Goal: Task Accomplishment & Management: Manage account settings

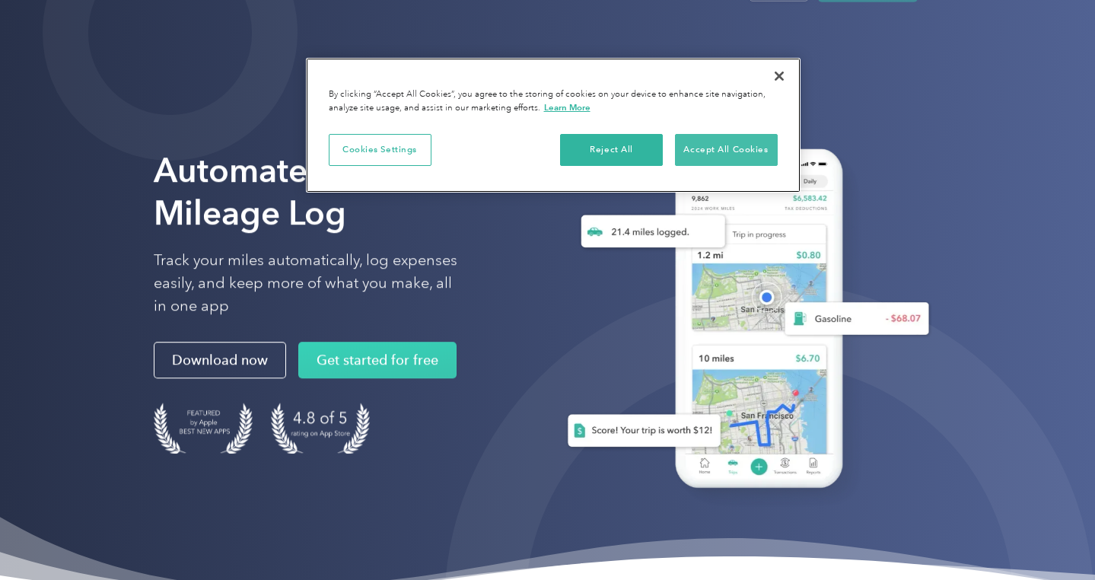
click at [724, 145] on button "Accept All Cookies" at bounding box center [726, 150] width 103 height 32
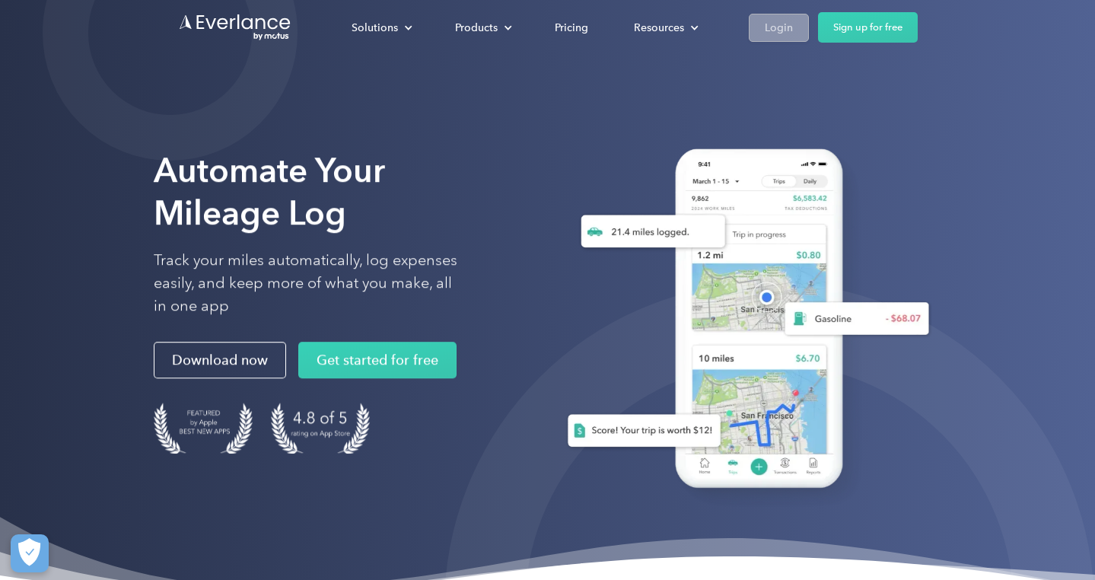
click at [780, 37] on div "Login" at bounding box center [779, 27] width 28 height 19
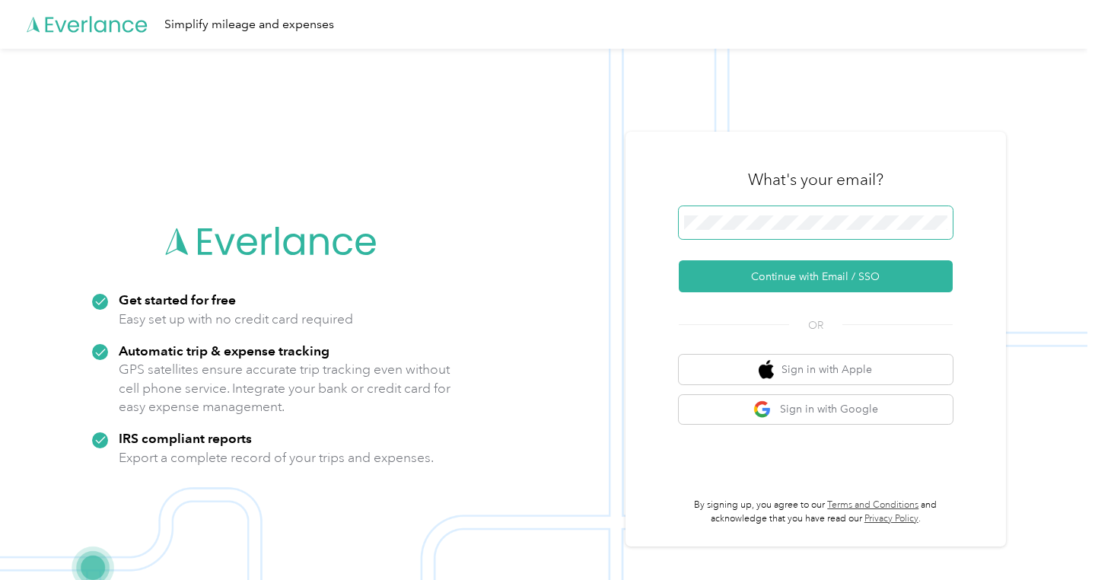
click at [821, 276] on button "Continue with Email / SSO" at bounding box center [816, 276] width 274 height 32
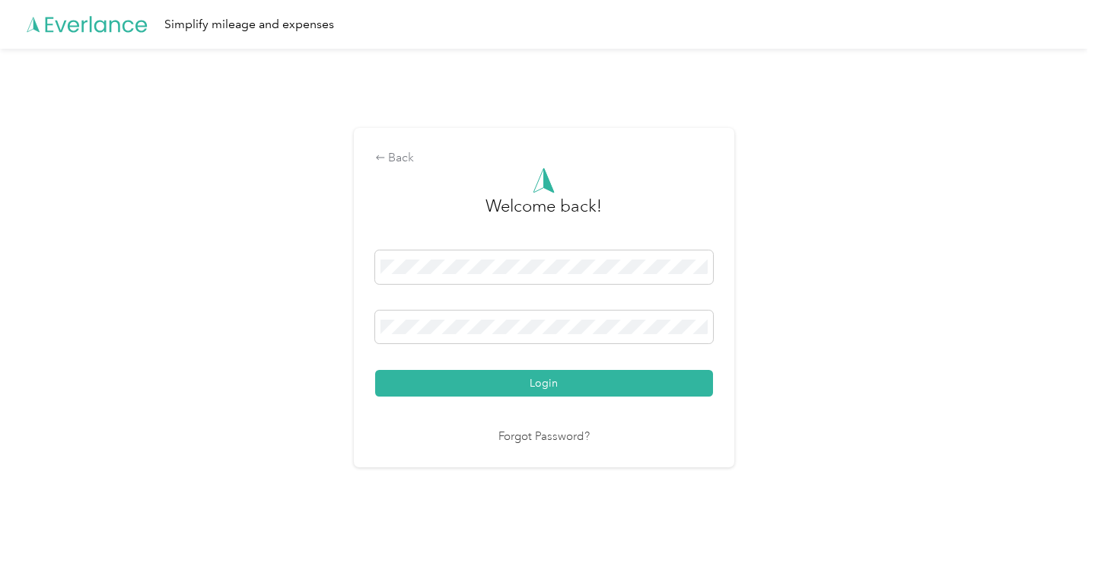
click at [547, 383] on button "Login" at bounding box center [544, 383] width 338 height 27
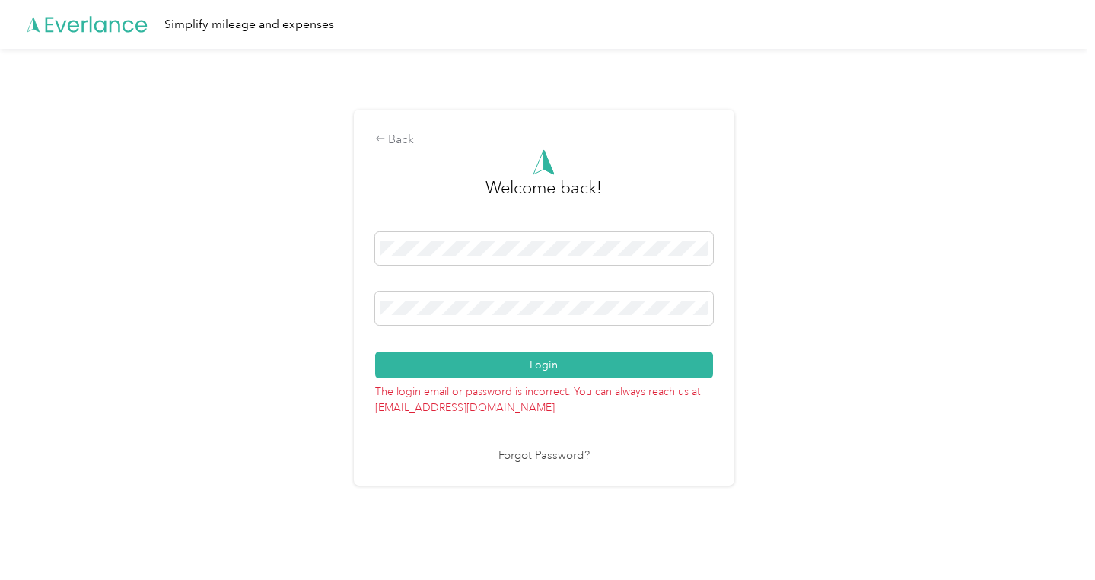
click at [547, 364] on button "Login" at bounding box center [544, 365] width 338 height 27
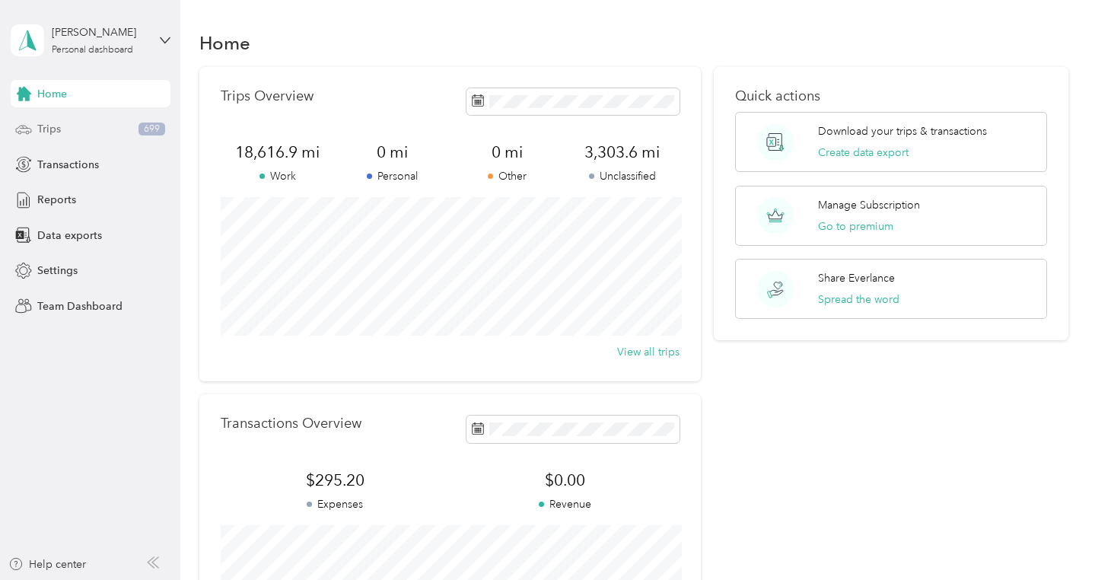
click at [78, 123] on div "Trips 699" at bounding box center [91, 129] width 160 height 27
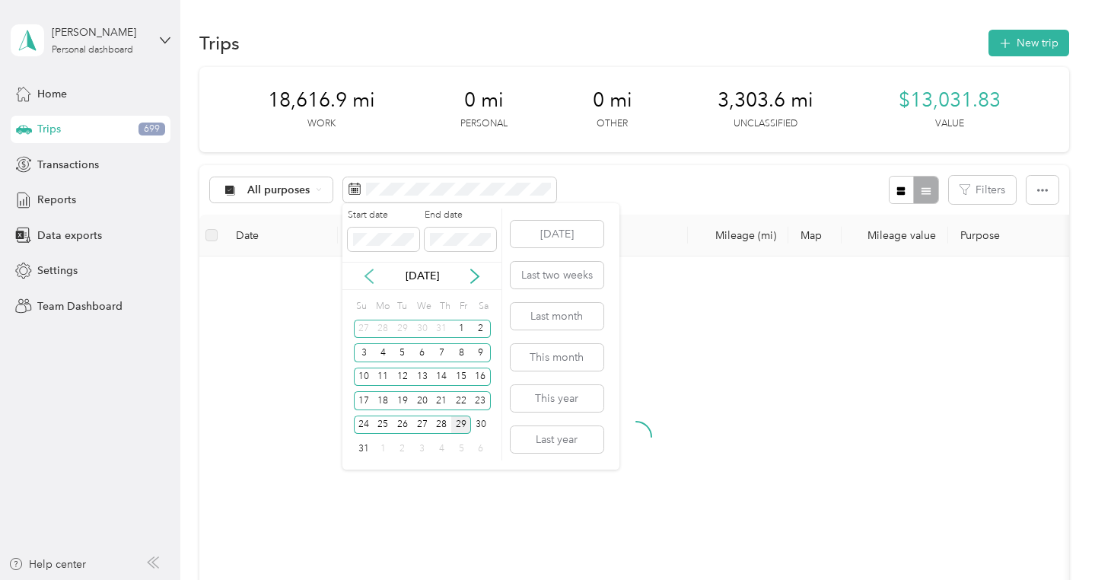
click at [372, 273] on icon at bounding box center [368, 276] width 15 height 15
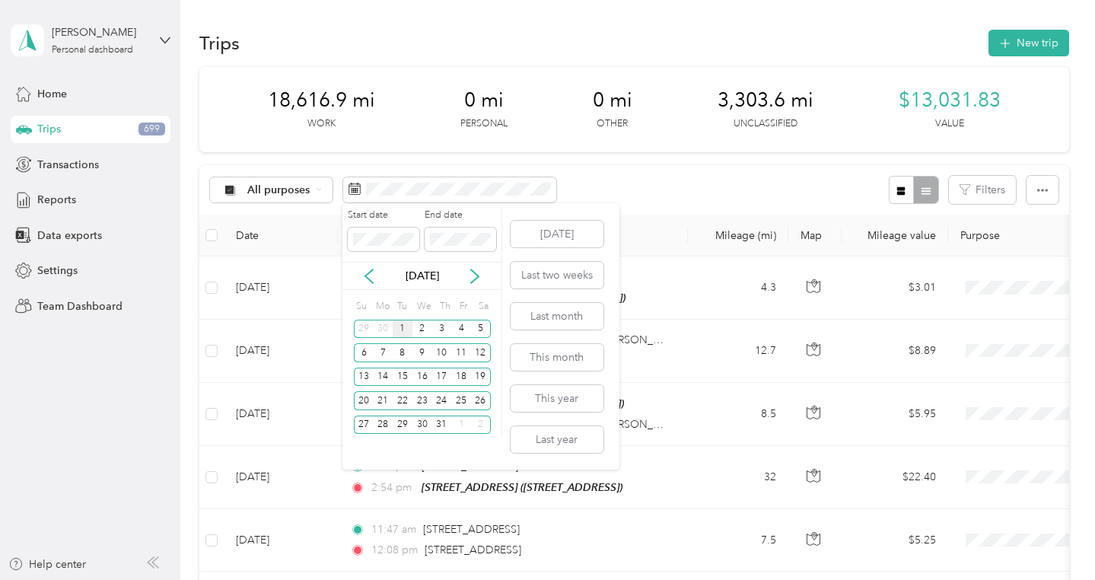
click at [406, 333] on div "1" at bounding box center [403, 329] width 20 height 19
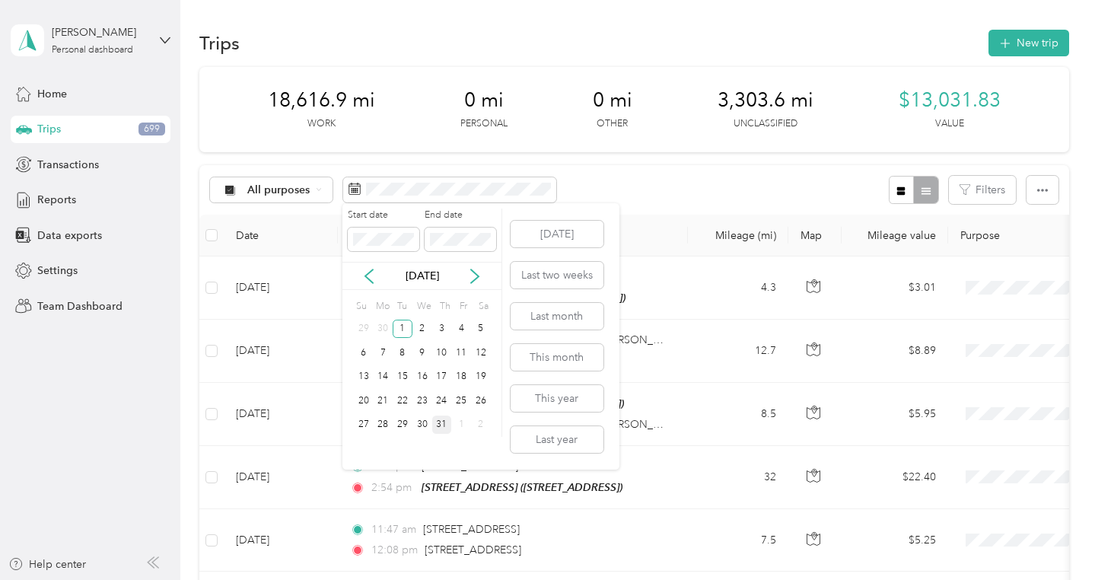
click at [436, 426] on div "31" at bounding box center [442, 424] width 20 height 19
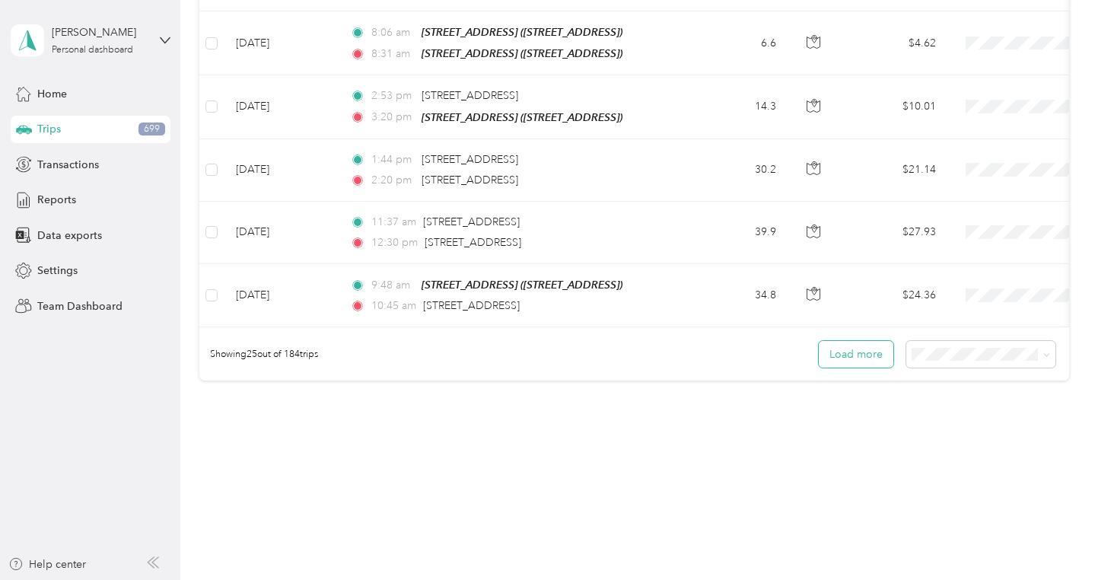
scroll to position [1508, 0]
click at [969, 421] on span "100 per load" at bounding box center [952, 424] width 62 height 13
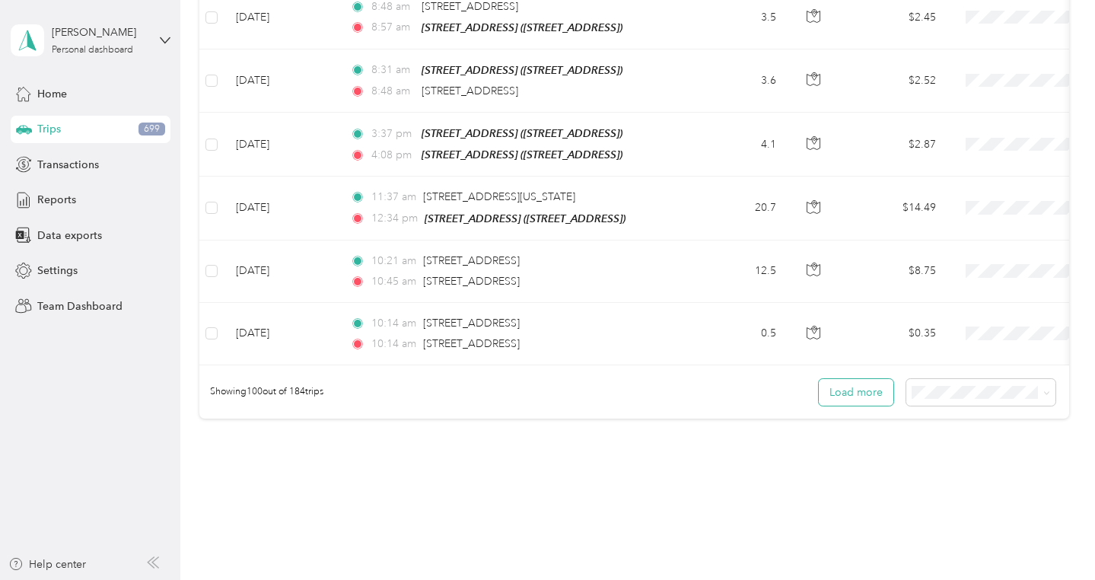
scroll to position [6202, 0]
click at [857, 380] on button "Load more" at bounding box center [856, 393] width 75 height 27
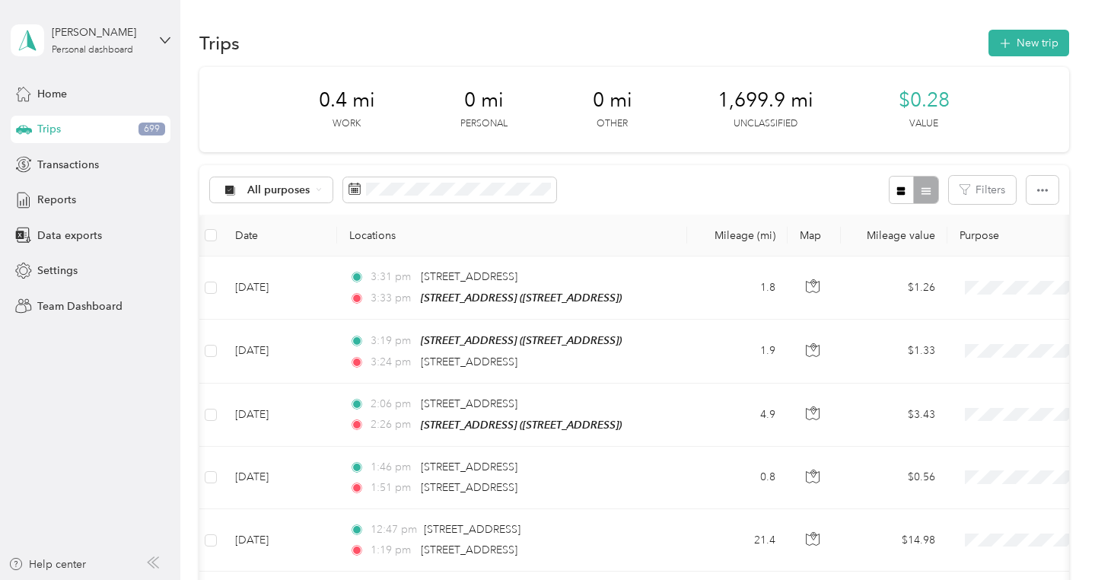
scroll to position [0, 0]
click at [62, 197] on span "Reports" at bounding box center [56, 200] width 39 height 16
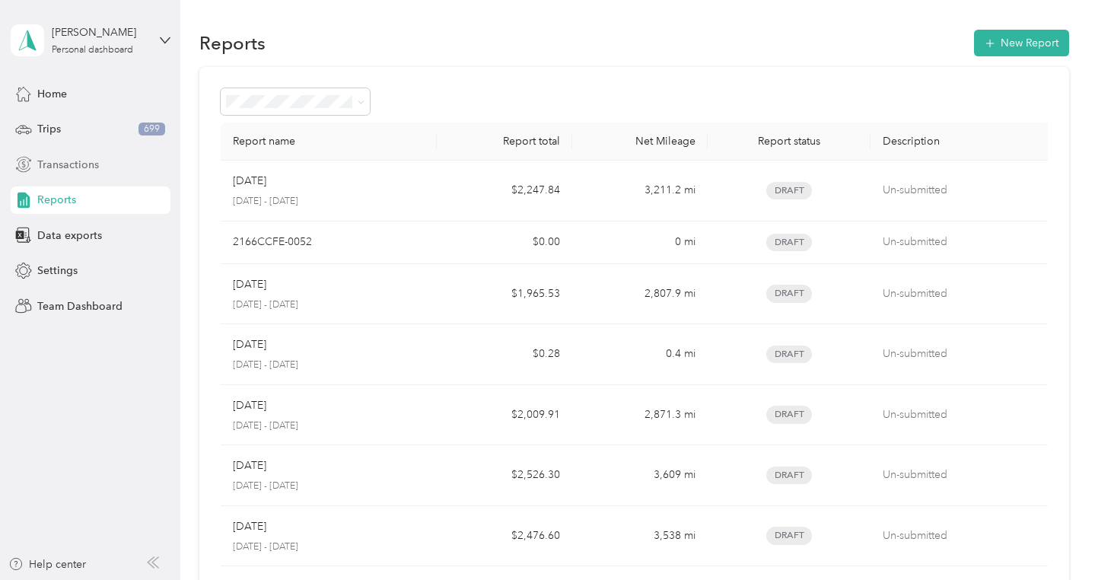
click at [113, 163] on div "Transactions" at bounding box center [91, 164] width 160 height 27
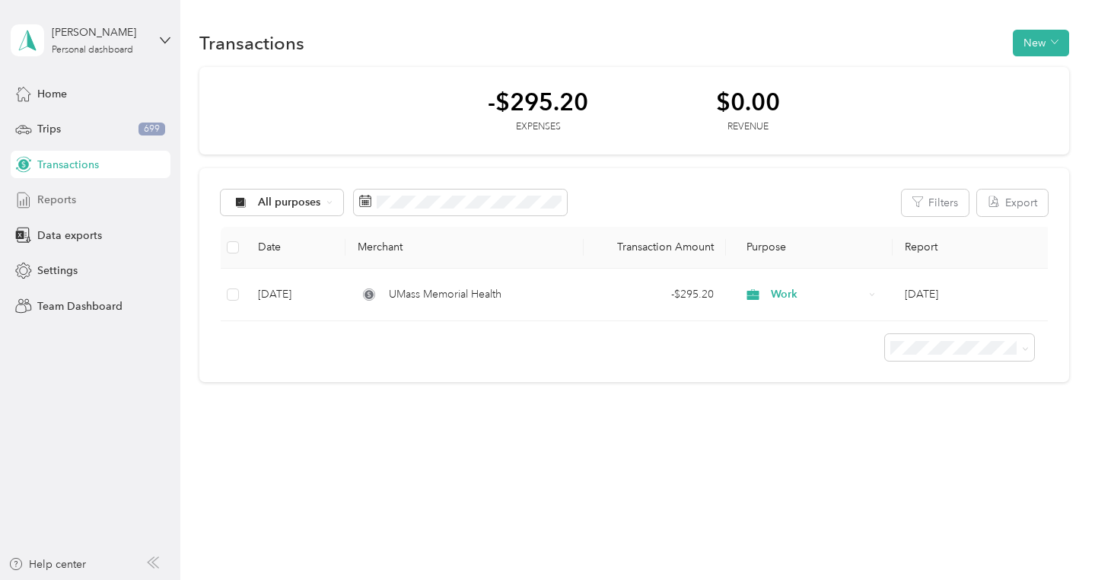
click at [75, 196] on div "Reports" at bounding box center [91, 199] width 160 height 27
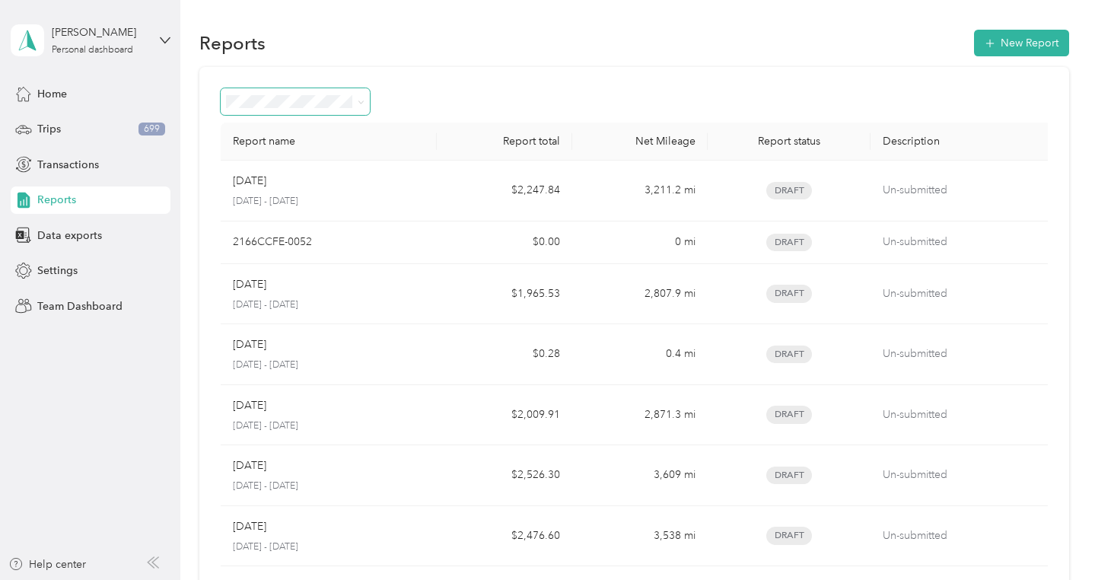
click at [353, 101] on span at bounding box center [358, 102] width 12 height 16
click at [361, 101] on icon at bounding box center [361, 102] width 7 height 7
click at [420, 90] on div at bounding box center [634, 101] width 827 height 27
click at [431, 93] on div at bounding box center [634, 101] width 827 height 27
click at [360, 103] on icon at bounding box center [361, 102] width 7 height 7
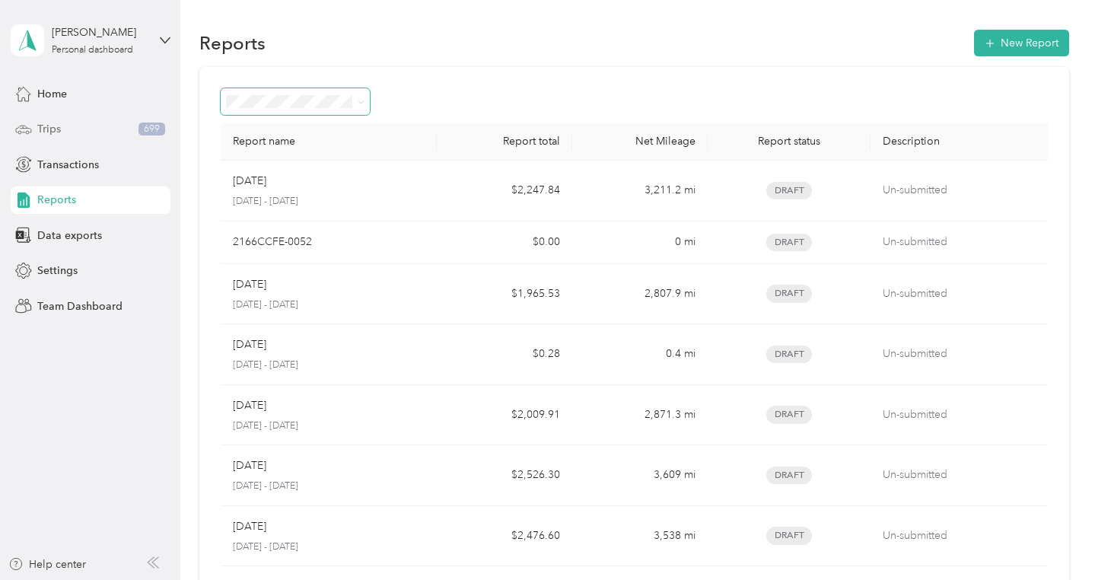
click at [53, 131] on span "Trips" at bounding box center [49, 129] width 24 height 16
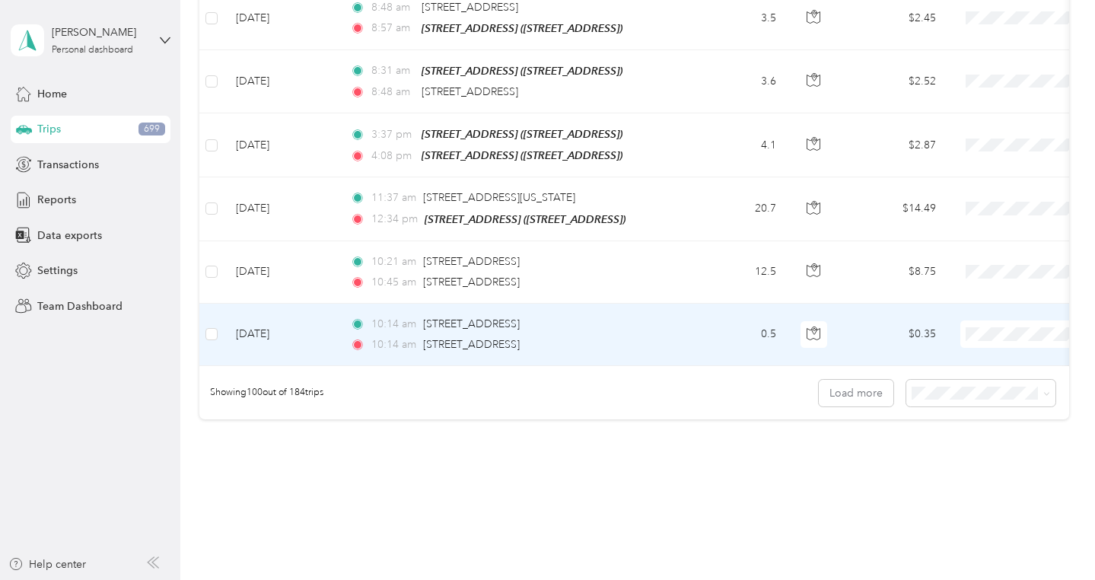
scroll to position [6202, 0]
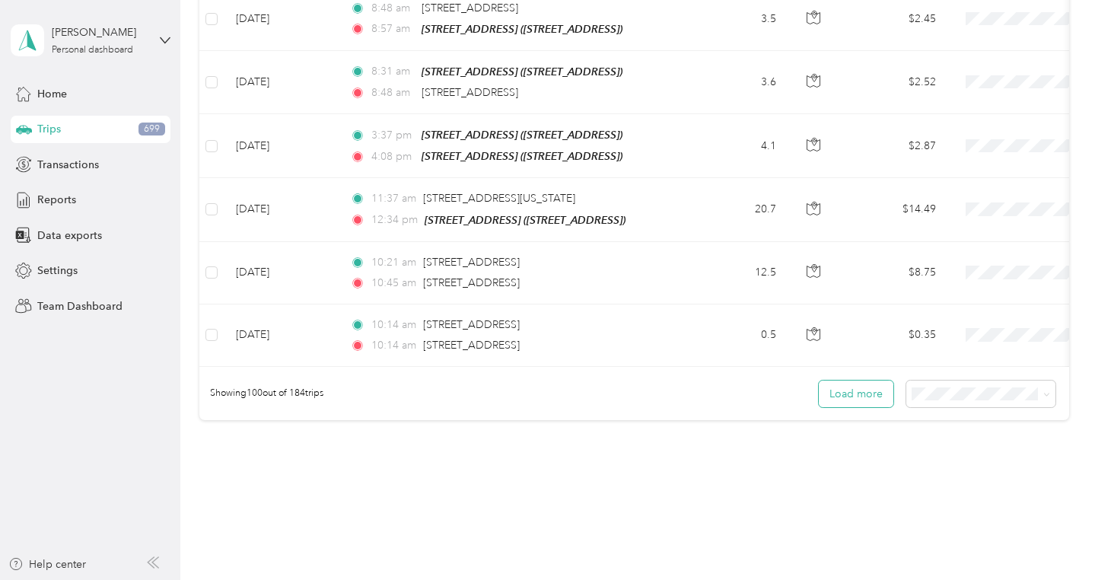
click at [878, 380] on button "Load more" at bounding box center [856, 393] width 75 height 27
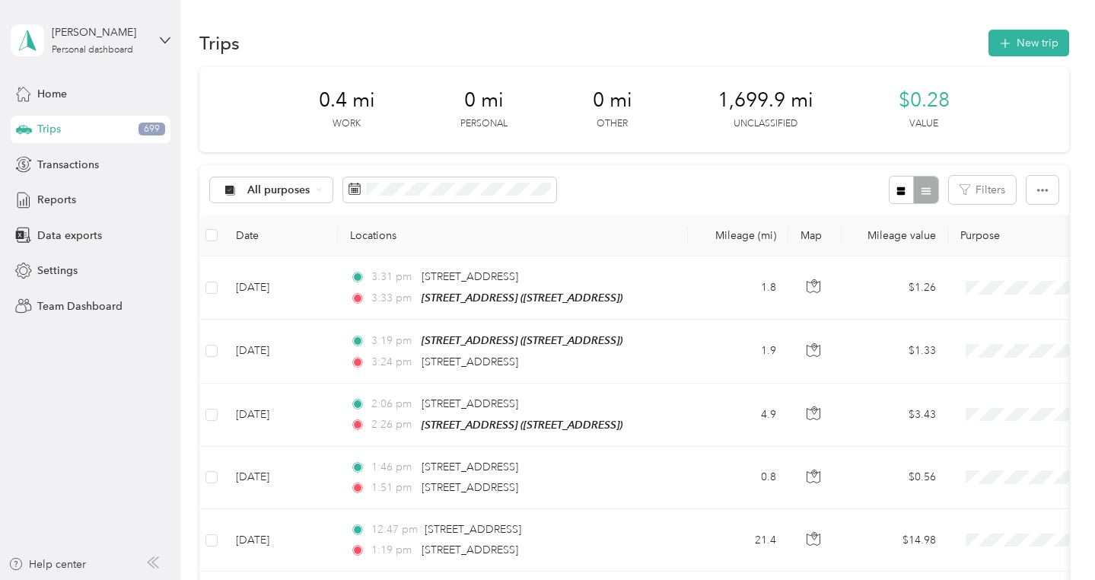
scroll to position [0, 0]
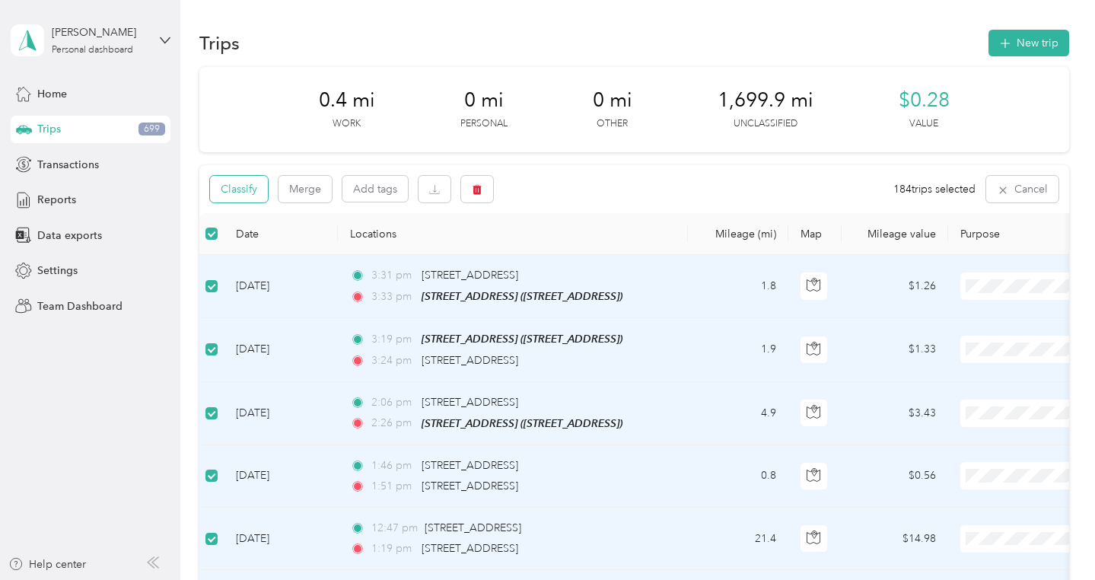
click at [243, 184] on button "Classify" at bounding box center [239, 189] width 58 height 27
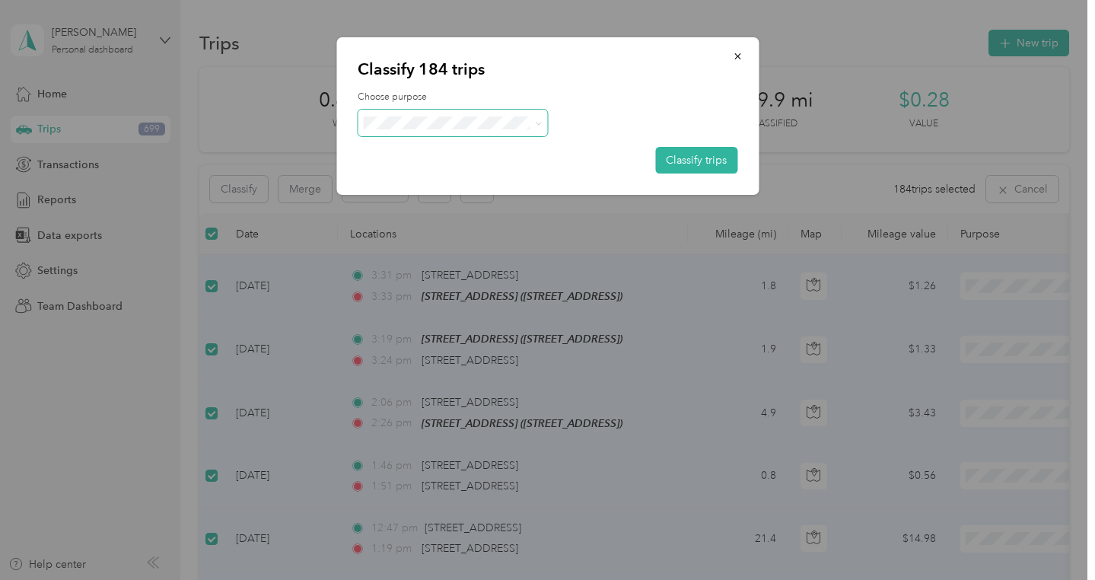
click at [537, 122] on icon at bounding box center [539, 123] width 7 height 7
click at [517, 199] on span "The Garland Company" at bounding box center [467, 204] width 142 height 16
click at [690, 161] on button "Classify trips" at bounding box center [696, 160] width 82 height 27
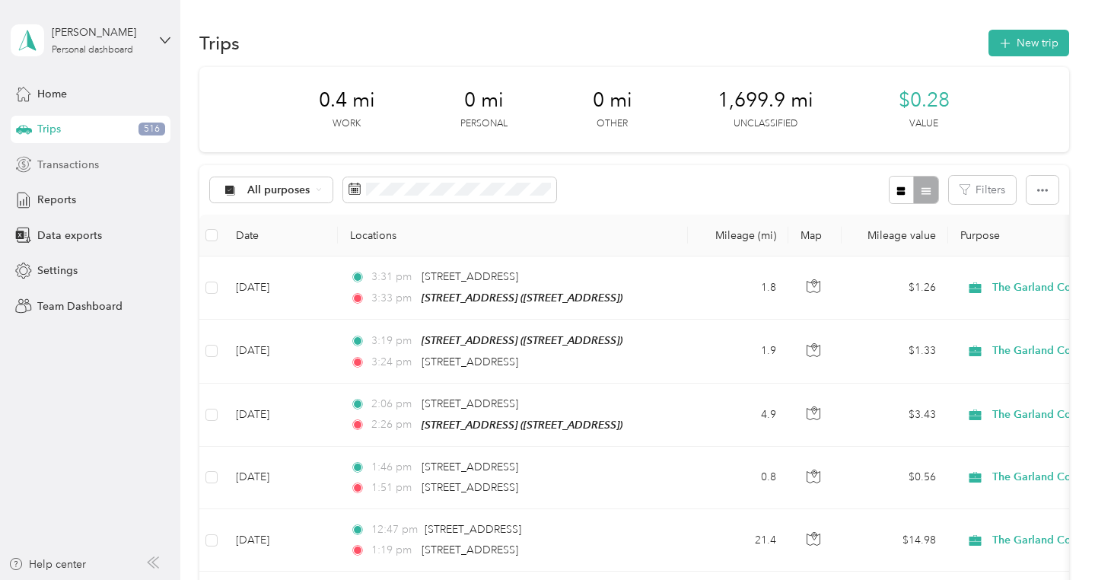
click at [81, 170] on span "Transactions" at bounding box center [68, 165] width 62 height 16
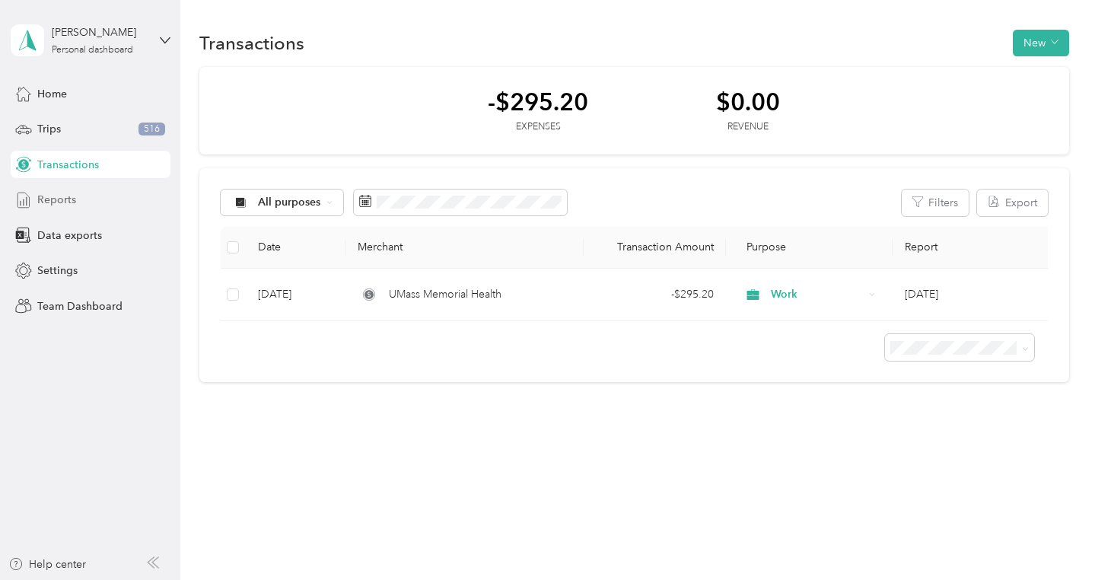
click at [78, 196] on div "Reports" at bounding box center [91, 199] width 160 height 27
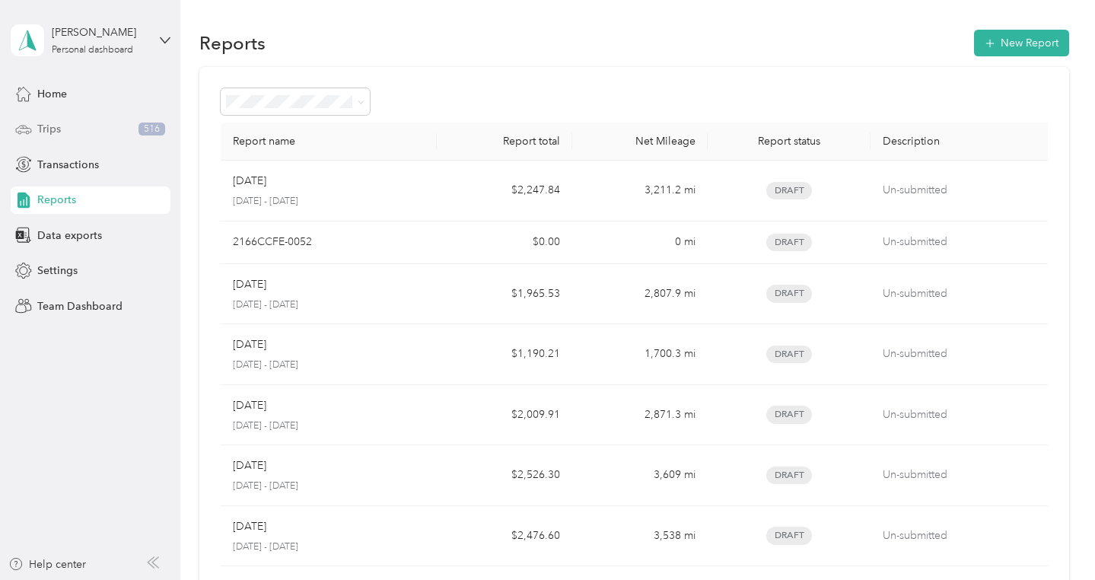
click at [49, 130] on span "Trips" at bounding box center [49, 129] width 24 height 16
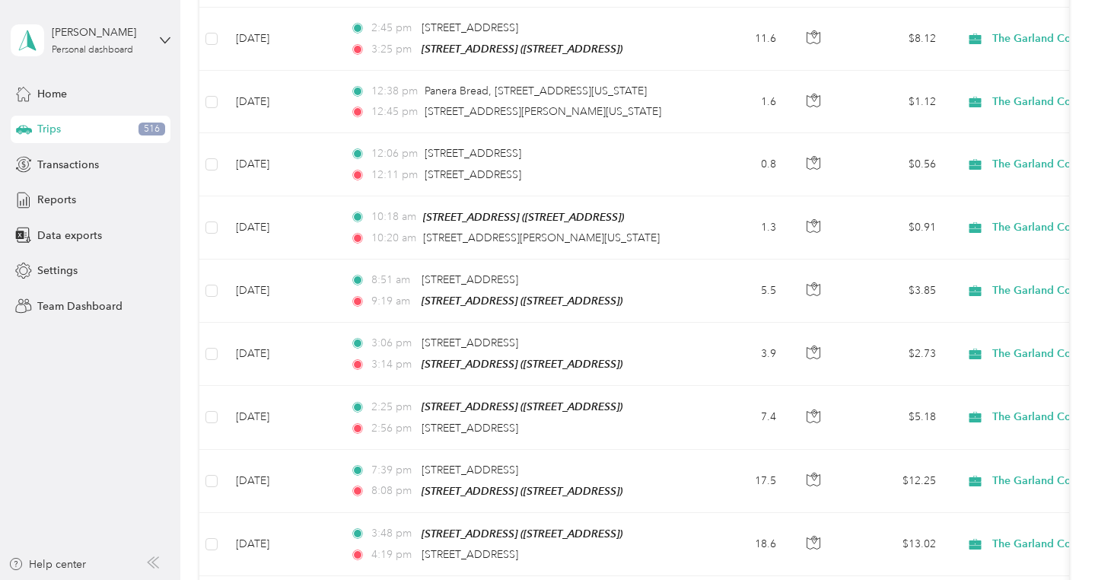
scroll to position [7509, 0]
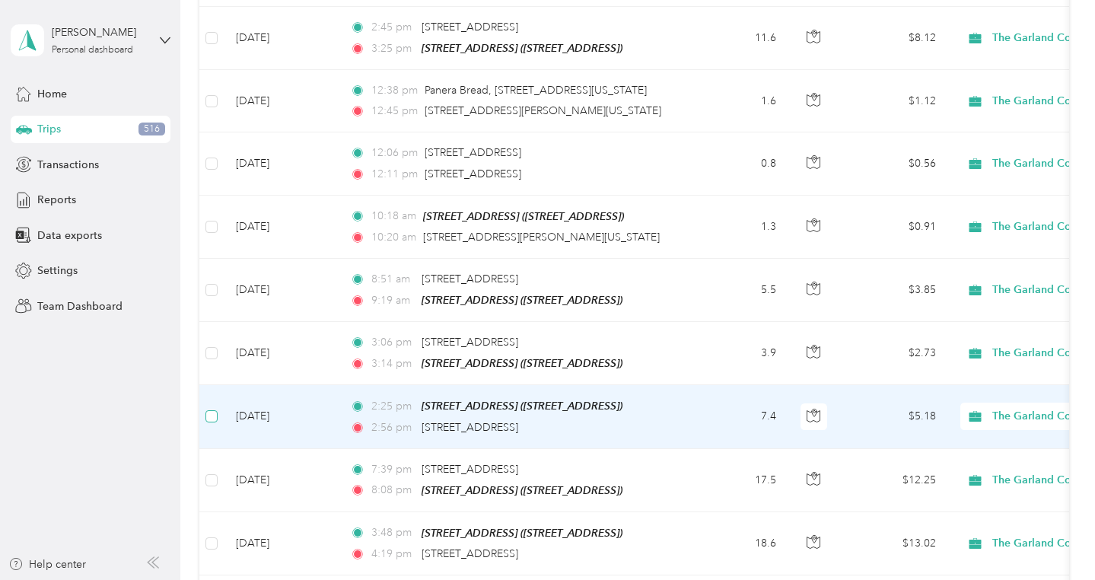
click at [217, 410] on span at bounding box center [211, 416] width 12 height 12
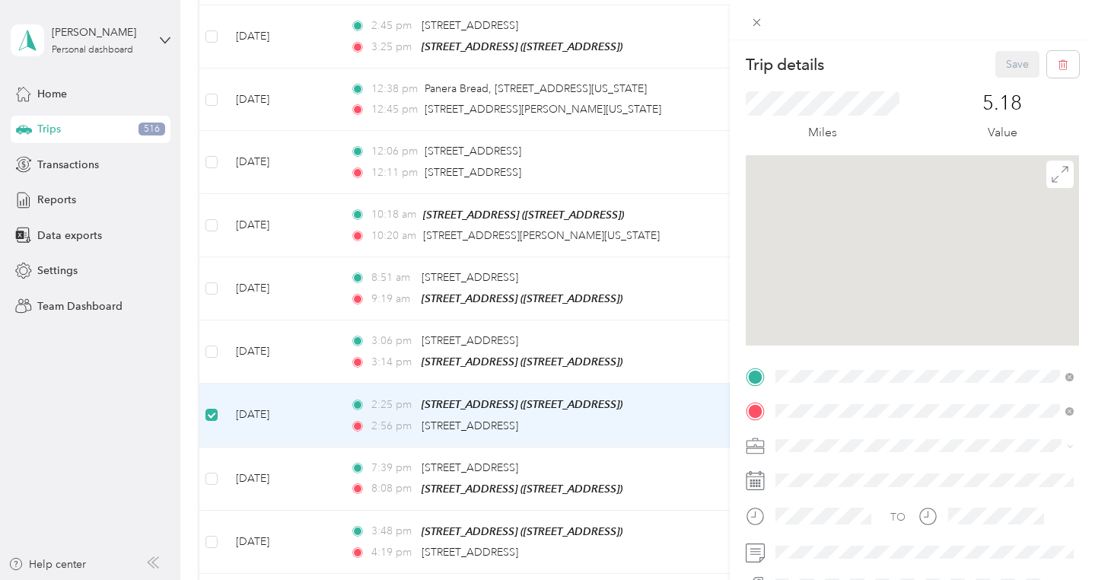
click at [211, 289] on div "Trip details Save This trip cannot be edited because it is either under review,…" at bounding box center [547, 290] width 1095 height 580
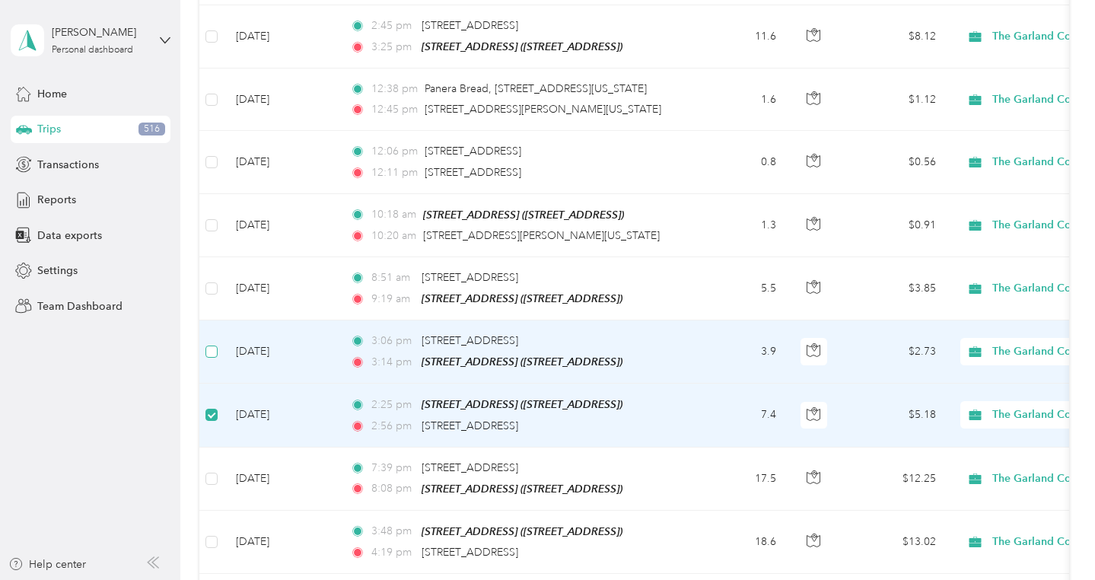
click at [215, 345] on span at bounding box center [211, 351] width 12 height 12
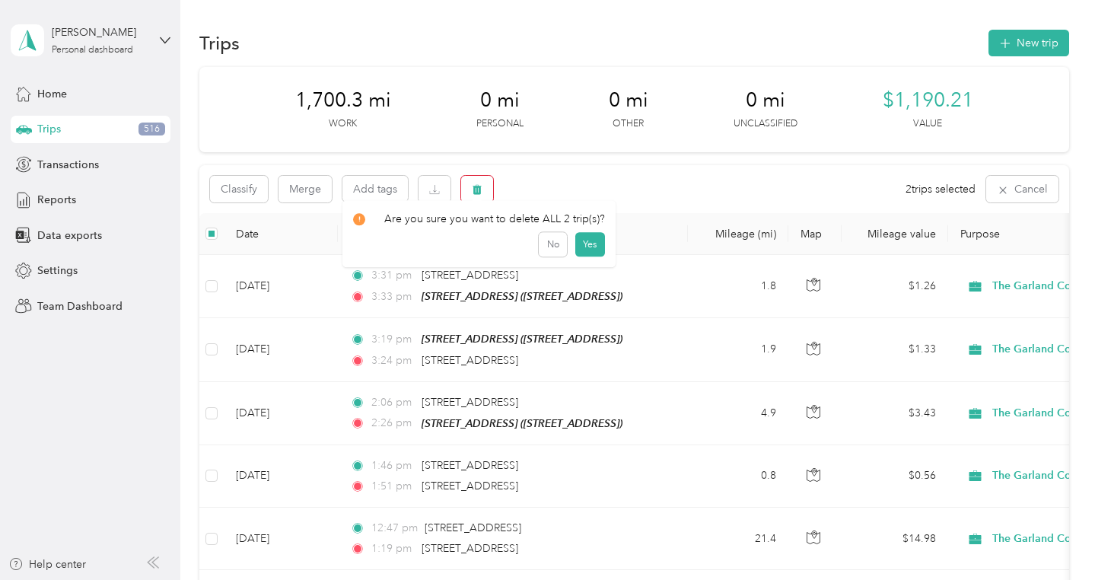
click at [479, 196] on button "button" at bounding box center [477, 189] width 32 height 27
click at [583, 248] on button "Yes" at bounding box center [590, 252] width 30 height 24
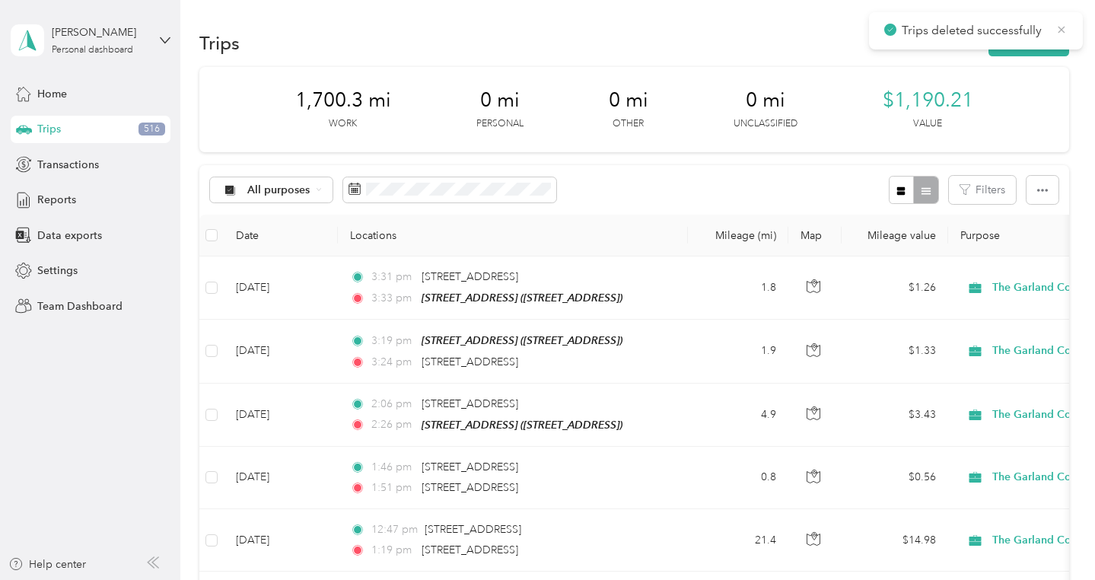
click at [1059, 30] on icon at bounding box center [1061, 30] width 12 height 14
click at [1039, 40] on button "New trip" at bounding box center [1028, 43] width 81 height 27
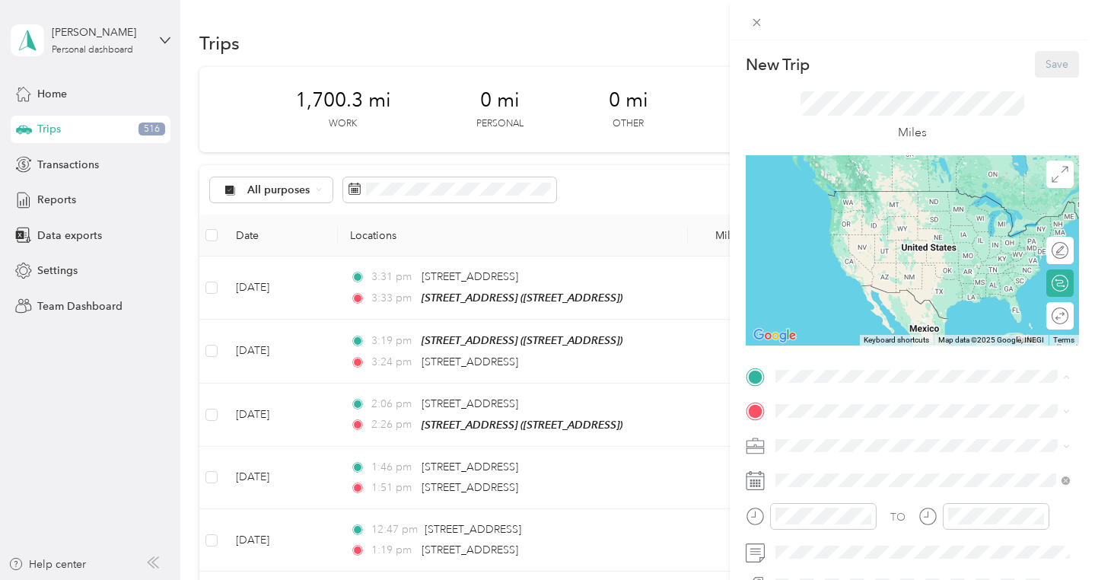
click at [873, 221] on div "[STREET_ADDRESS]" at bounding box center [855, 205] width 102 height 32
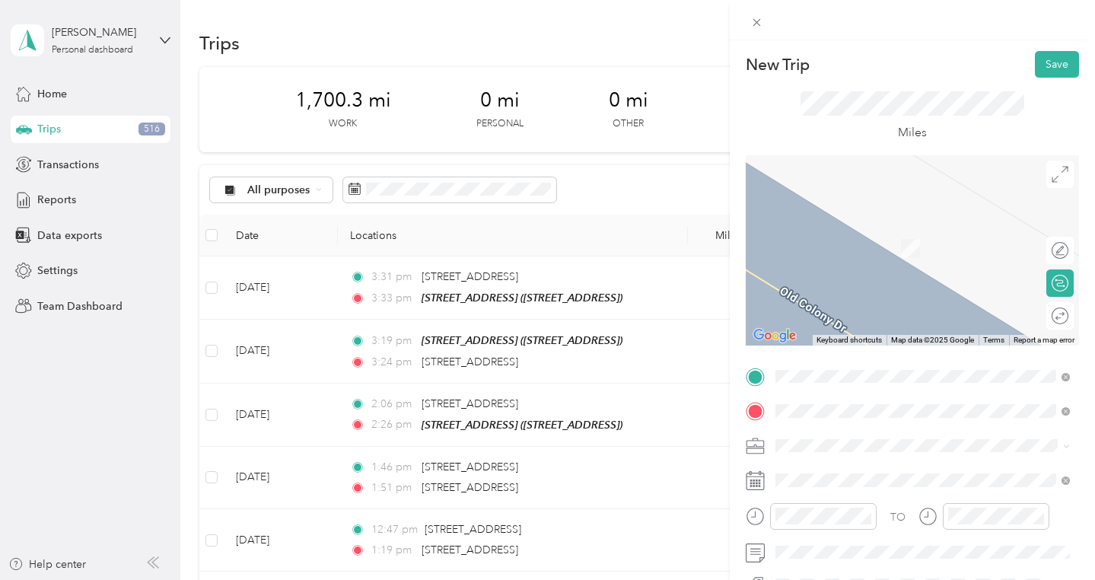
click at [901, 218] on div "[STREET_ADDRESS][US_STATE]" at bounding box center [923, 226] width 284 height 21
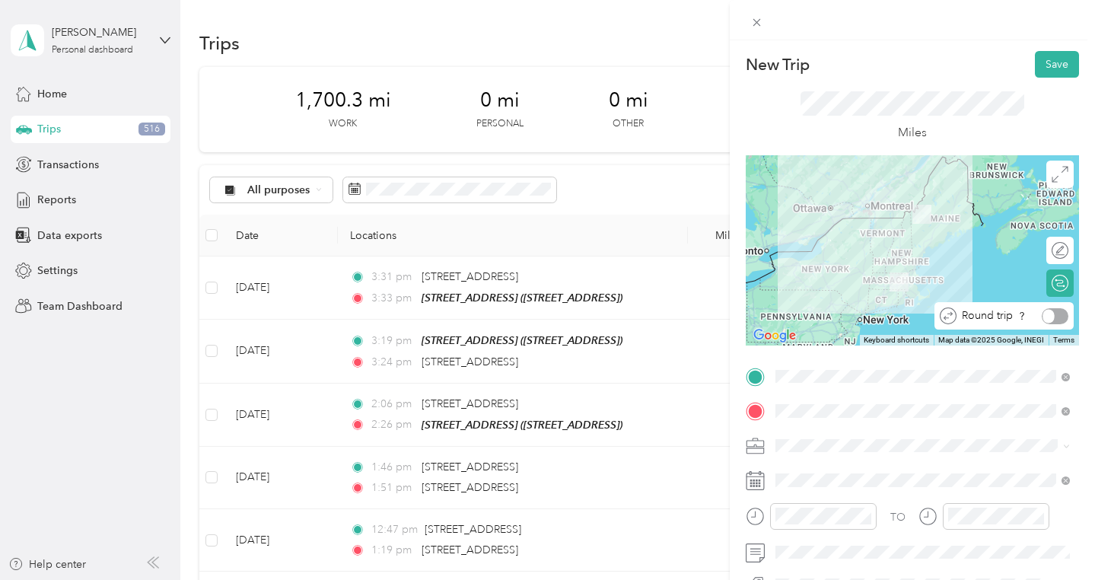
click at [1061, 324] on div "Round trip" at bounding box center [1003, 315] width 139 height 27
click at [1049, 317] on div at bounding box center [1052, 316] width 32 height 16
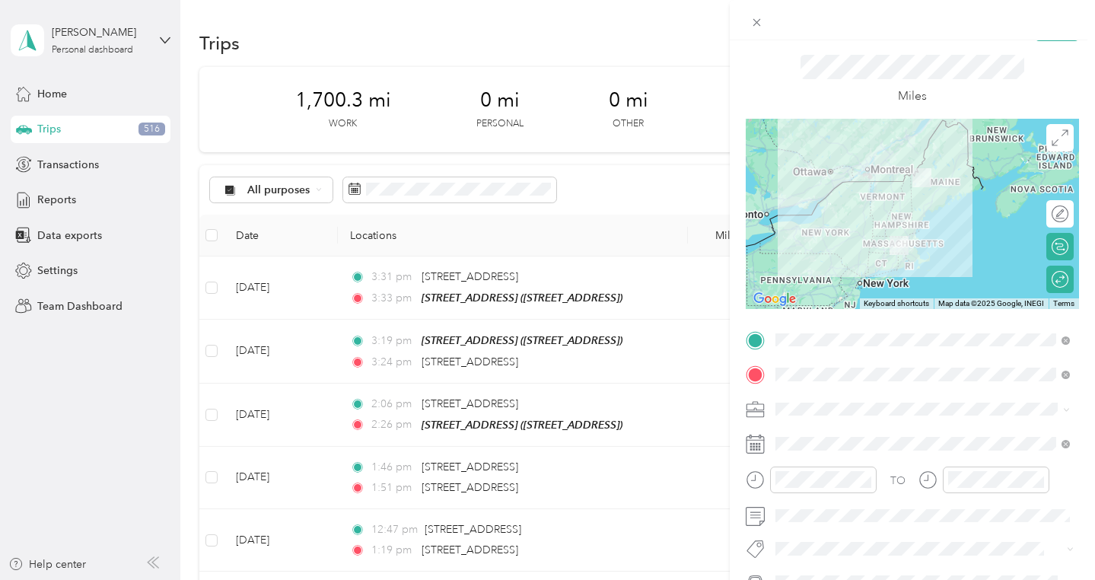
scroll to position [57, 0]
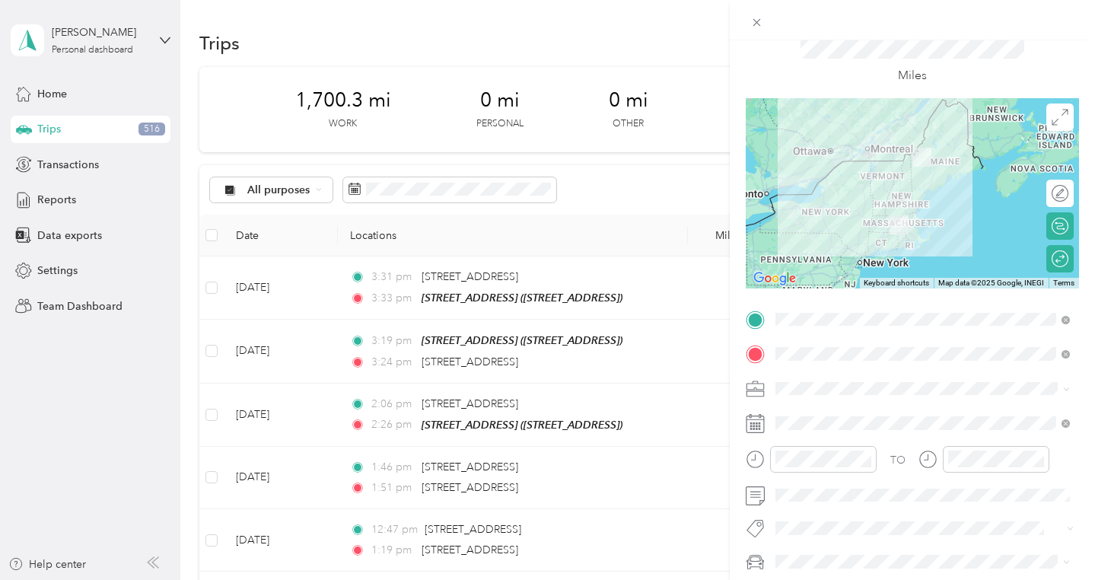
click at [885, 229] on li "The Garland Company" at bounding box center [922, 219] width 305 height 27
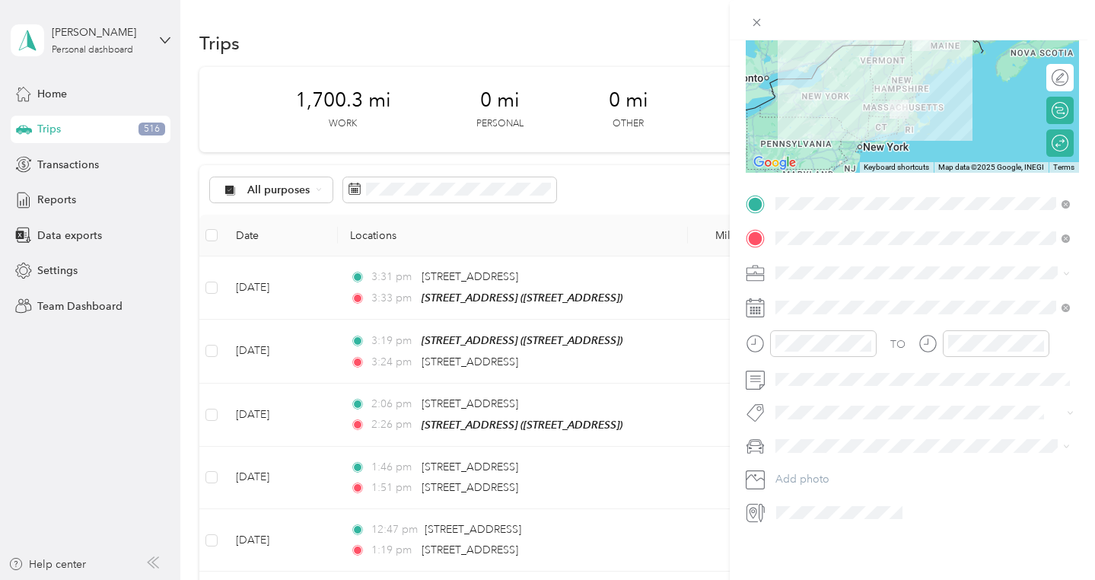
scroll to position [177, 0]
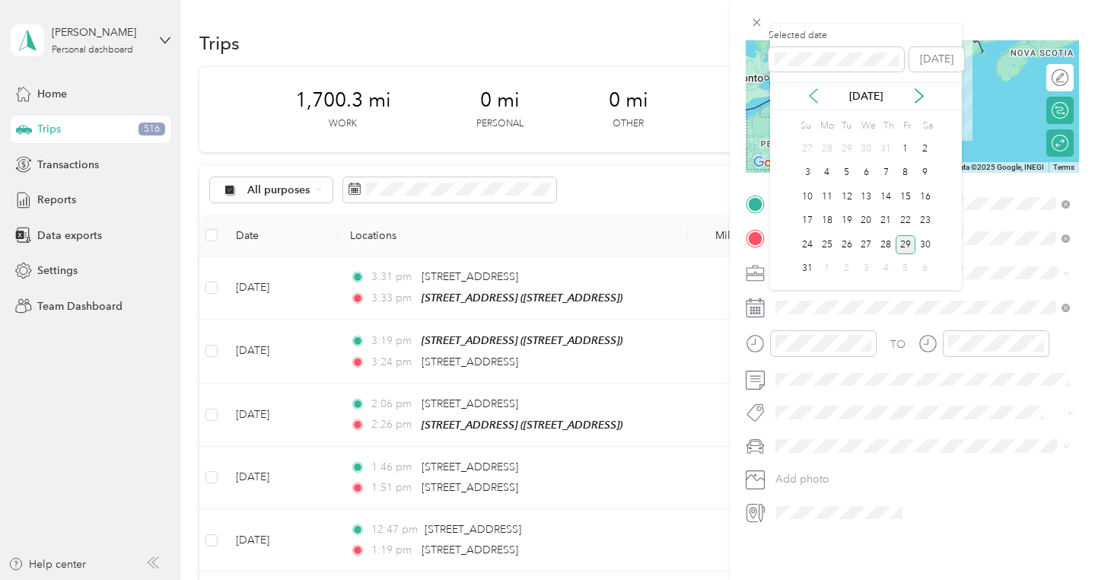
click at [813, 100] on icon at bounding box center [814, 96] width 8 height 14
click at [882, 176] on div "10" at bounding box center [886, 173] width 20 height 19
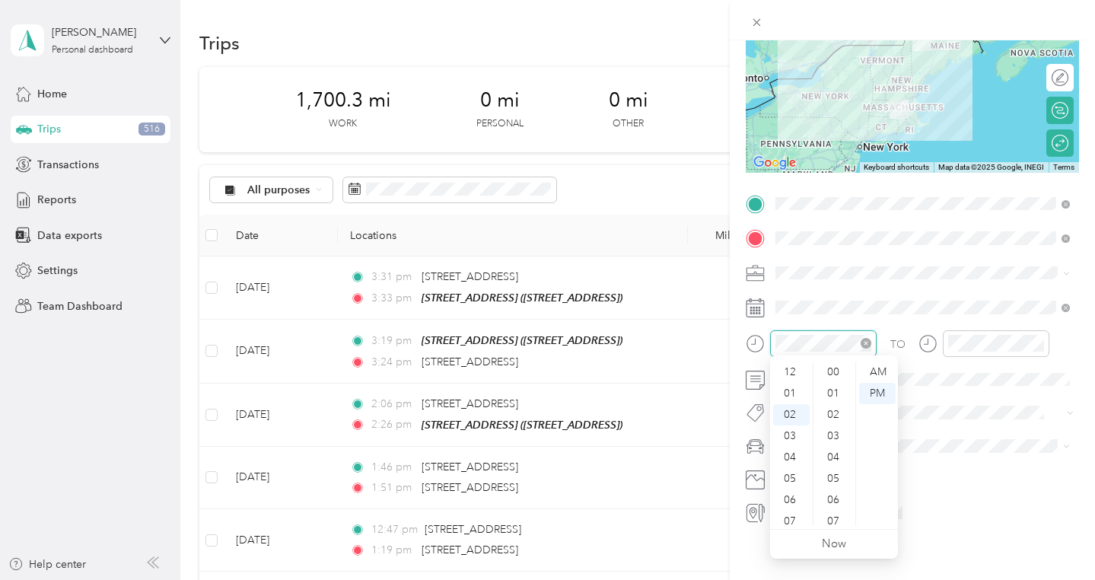
scroll to position [41, 0]
click at [790, 422] on div "04" at bounding box center [791, 416] width 37 height 21
click at [886, 375] on div "AM" at bounding box center [877, 371] width 37 height 21
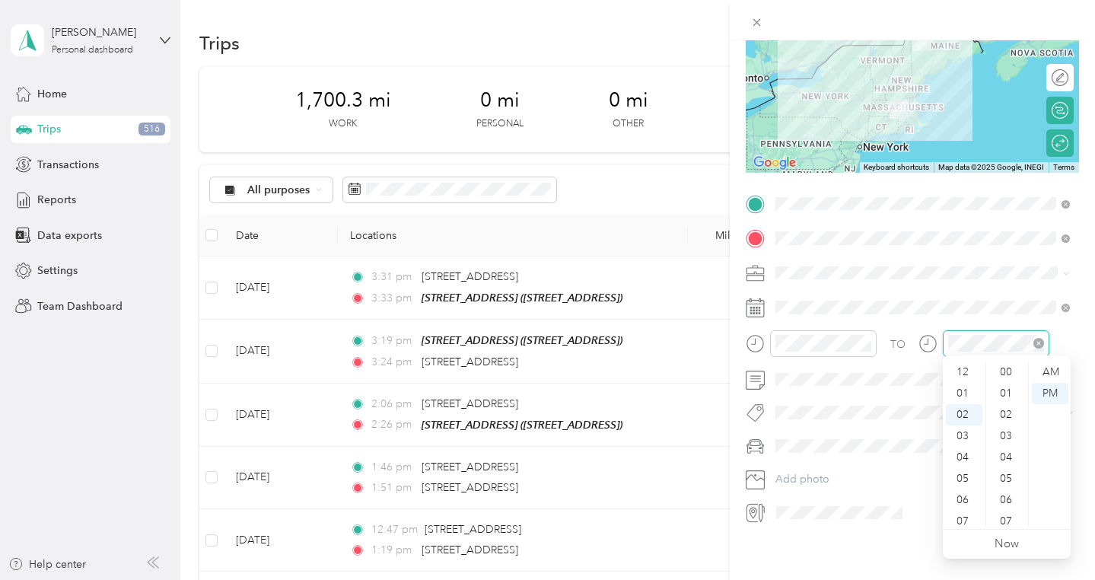
scroll to position [851, 0]
click at [959, 518] on div "09" at bounding box center [964, 522] width 37 height 21
click at [1008, 416] on div "17" at bounding box center [1007, 413] width 37 height 21
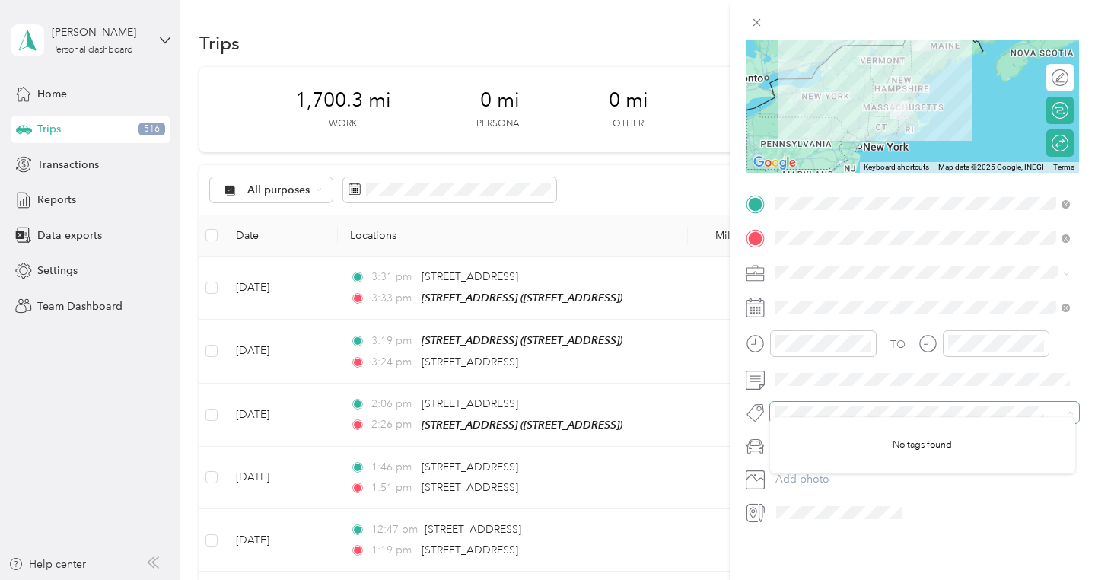
click at [875, 417] on span at bounding box center [924, 412] width 309 height 21
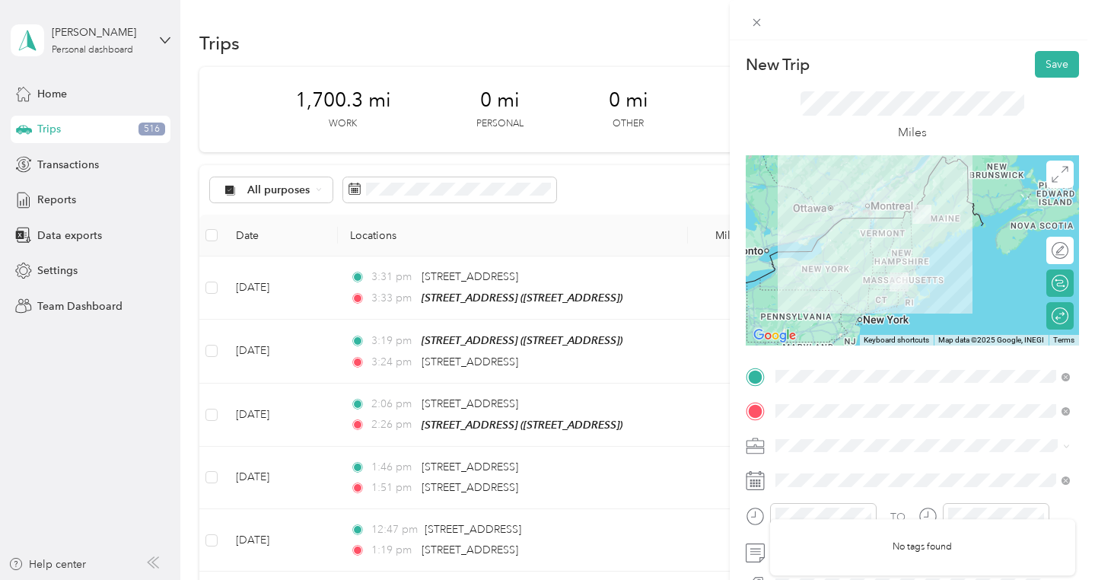
scroll to position [0, 0]
click at [1055, 70] on button "Save" at bounding box center [1057, 64] width 44 height 27
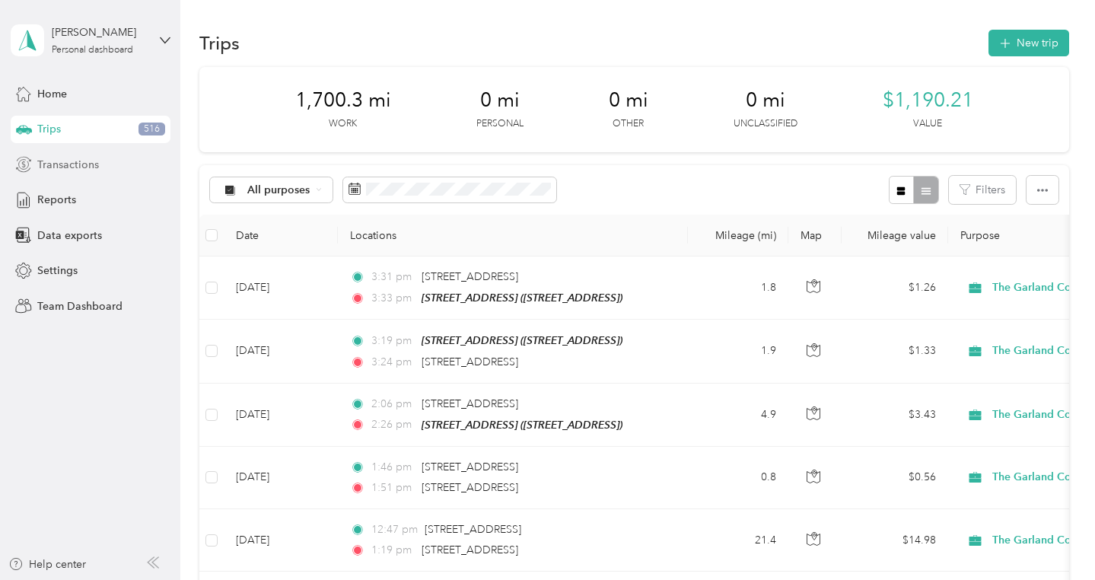
click at [88, 162] on span "Transactions" at bounding box center [68, 165] width 62 height 16
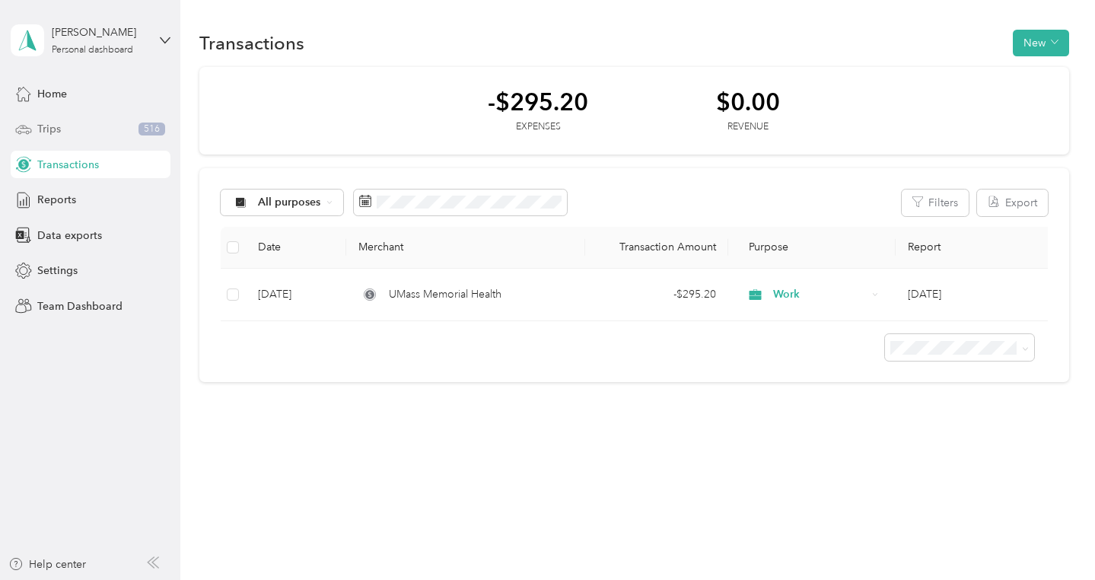
click at [51, 122] on span "Trips" at bounding box center [49, 129] width 24 height 16
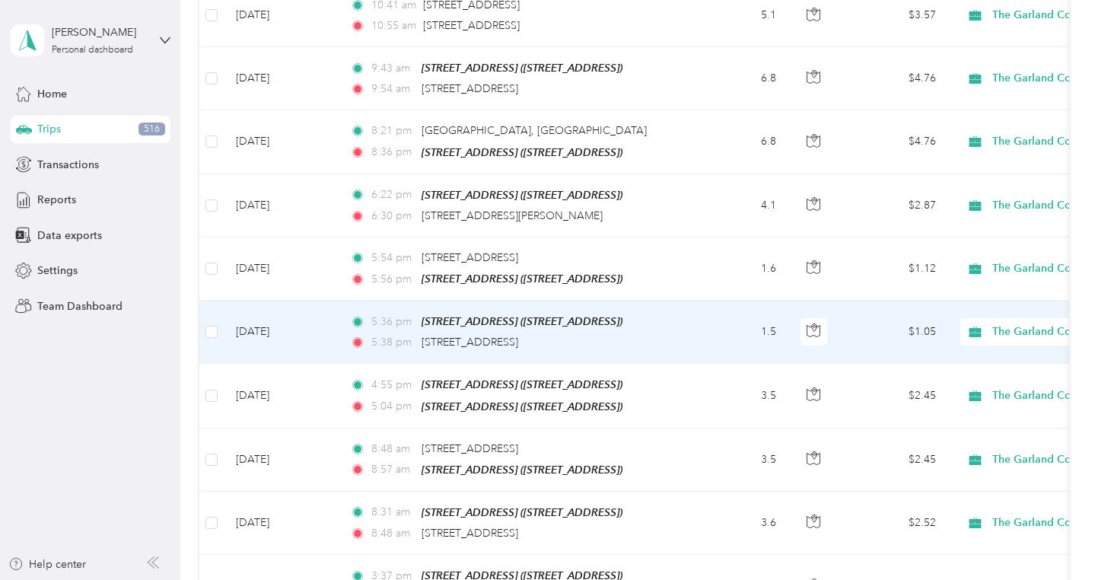
scroll to position [5762, 0]
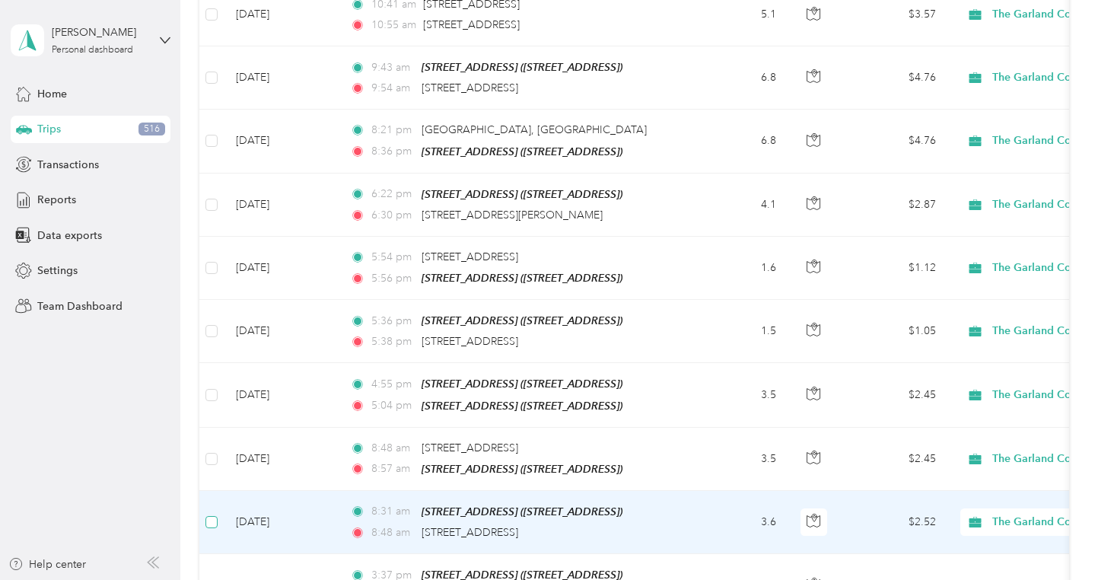
click at [208, 516] on span at bounding box center [211, 522] width 12 height 12
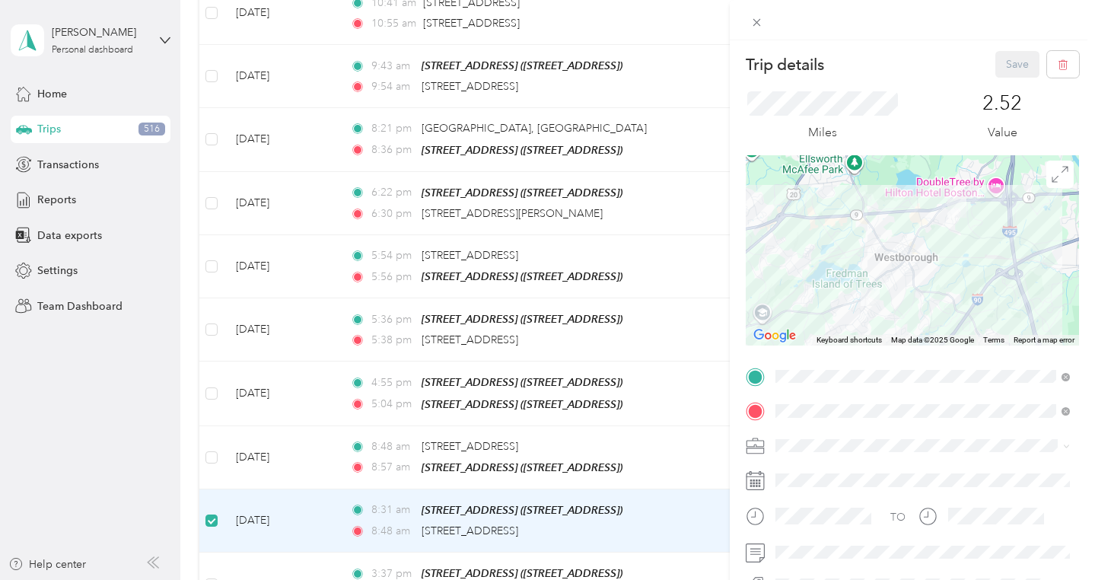
click at [210, 413] on div "Trip details Save This trip cannot be edited because it is either under review,…" at bounding box center [547, 290] width 1095 height 580
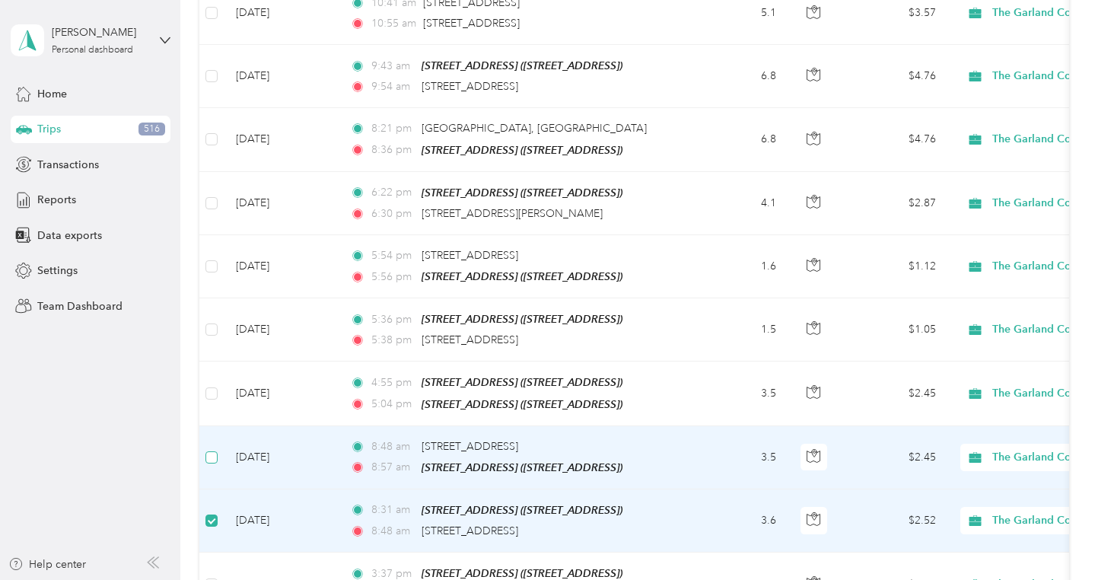
click at [215, 451] on span at bounding box center [211, 457] width 12 height 12
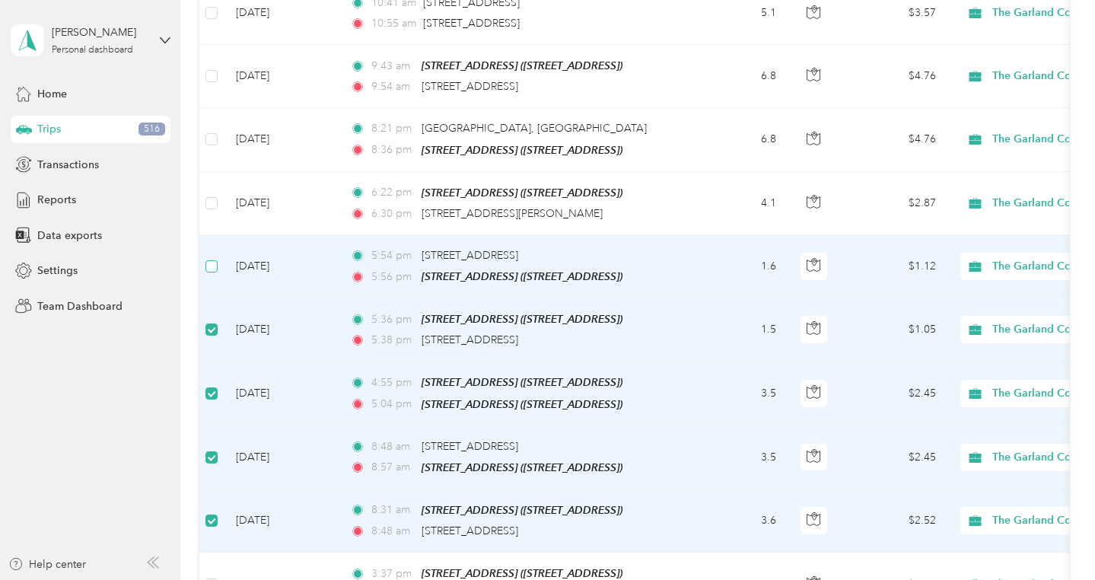
click at [210, 260] on span at bounding box center [211, 266] width 12 height 12
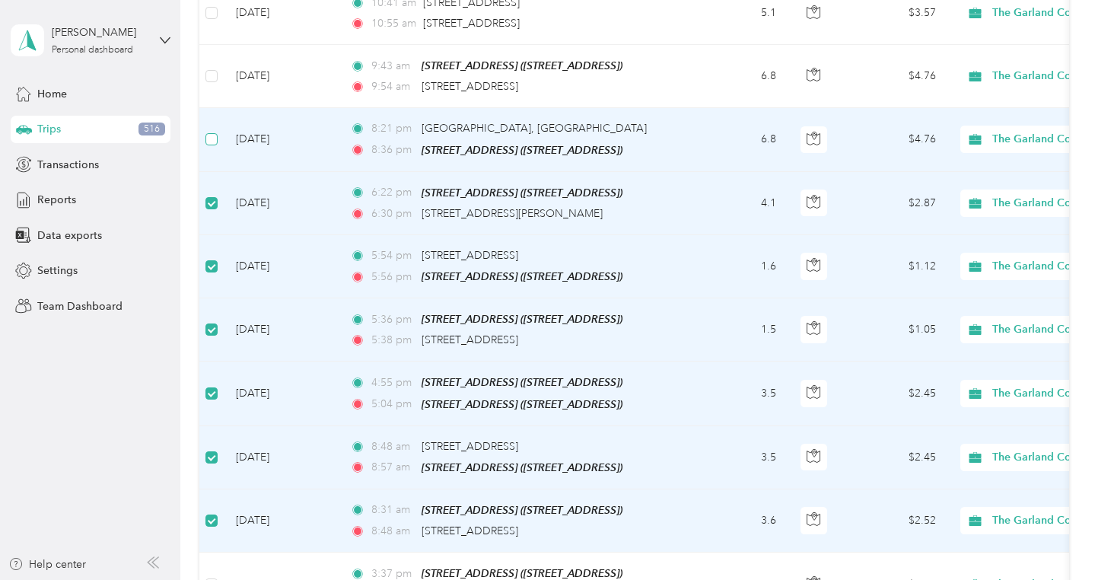
click at [210, 133] on span at bounding box center [211, 139] width 12 height 12
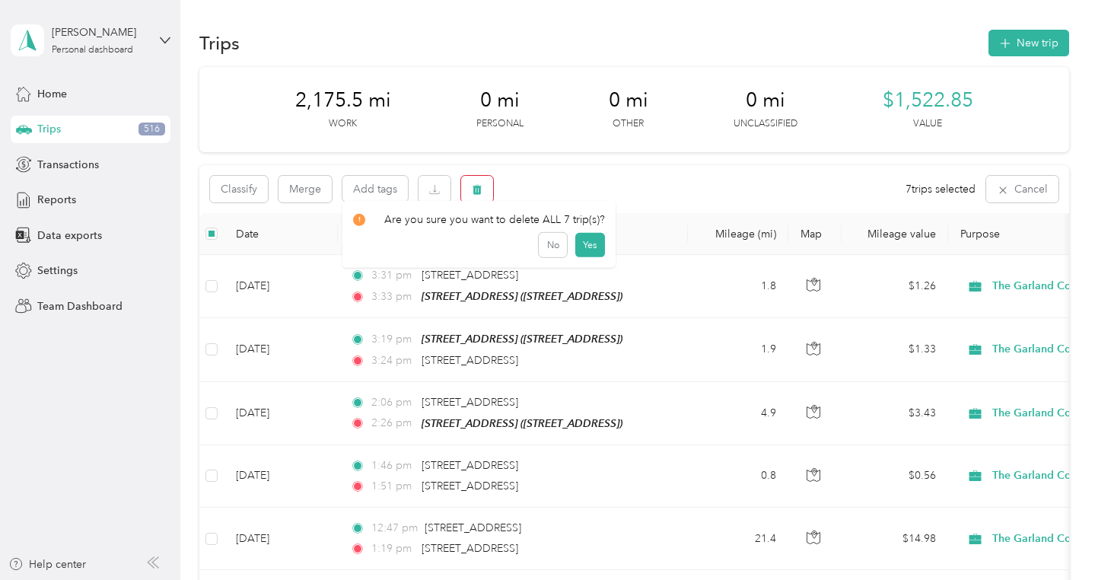
click at [476, 193] on icon "button" at bounding box center [477, 190] width 9 height 10
click at [586, 248] on button "Yes" at bounding box center [590, 252] width 30 height 24
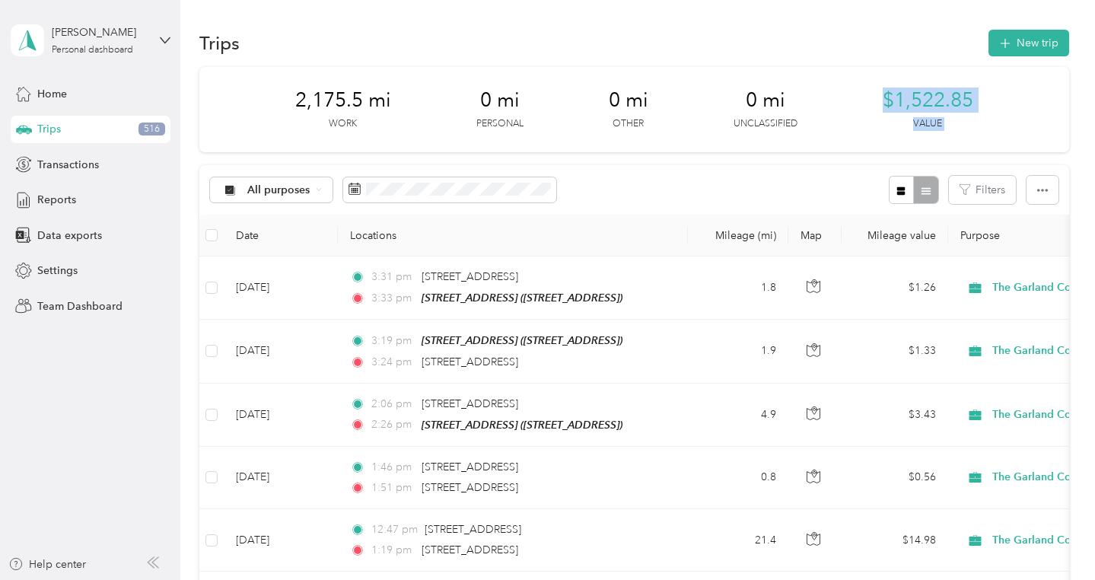
drag, startPoint x: 1021, startPoint y: 71, endPoint x: 810, endPoint y: 197, distance: 246.4
click at [1036, 48] on button "New trip" at bounding box center [1028, 43] width 81 height 27
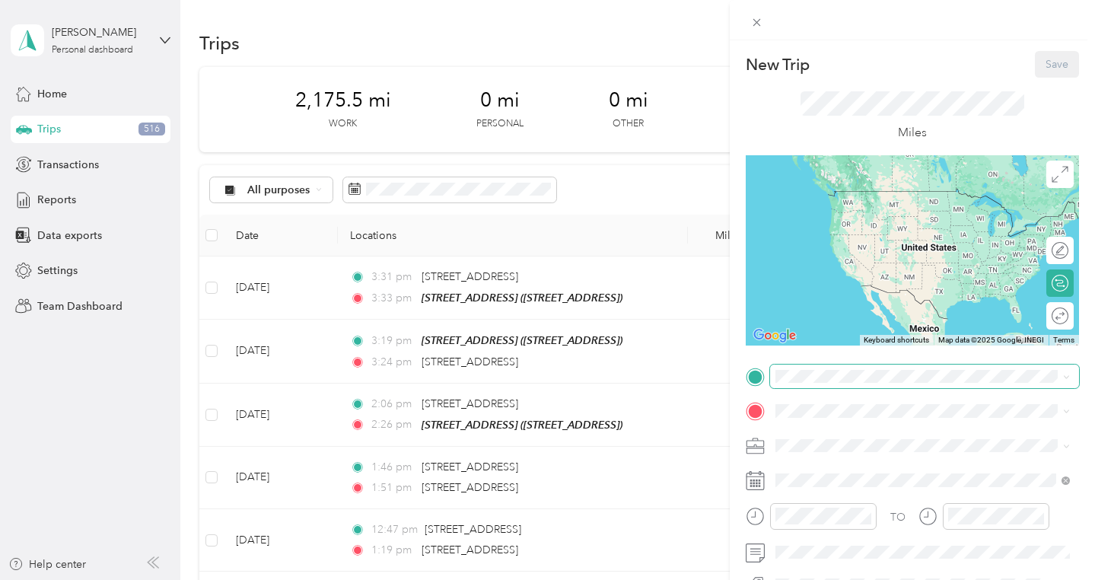
click at [848, 364] on span at bounding box center [924, 376] width 309 height 24
click at [854, 221] on div "[STREET_ADDRESS]" at bounding box center [855, 205] width 102 height 32
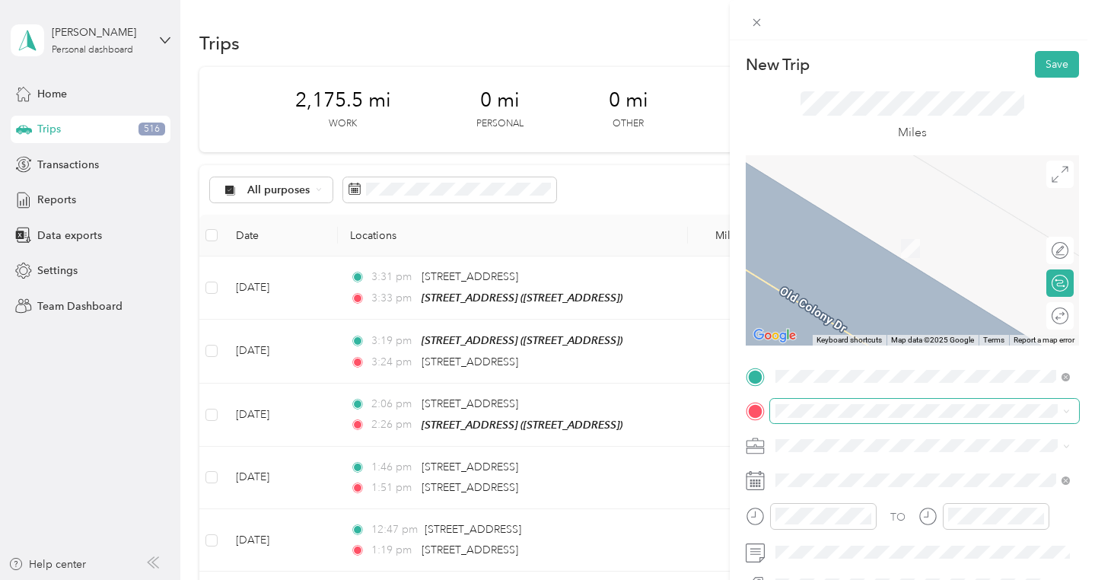
click at [837, 403] on span at bounding box center [924, 411] width 309 height 24
click at [883, 237] on div "[STREET_ADDRESS][US_STATE]" at bounding box center [923, 226] width 284 height 21
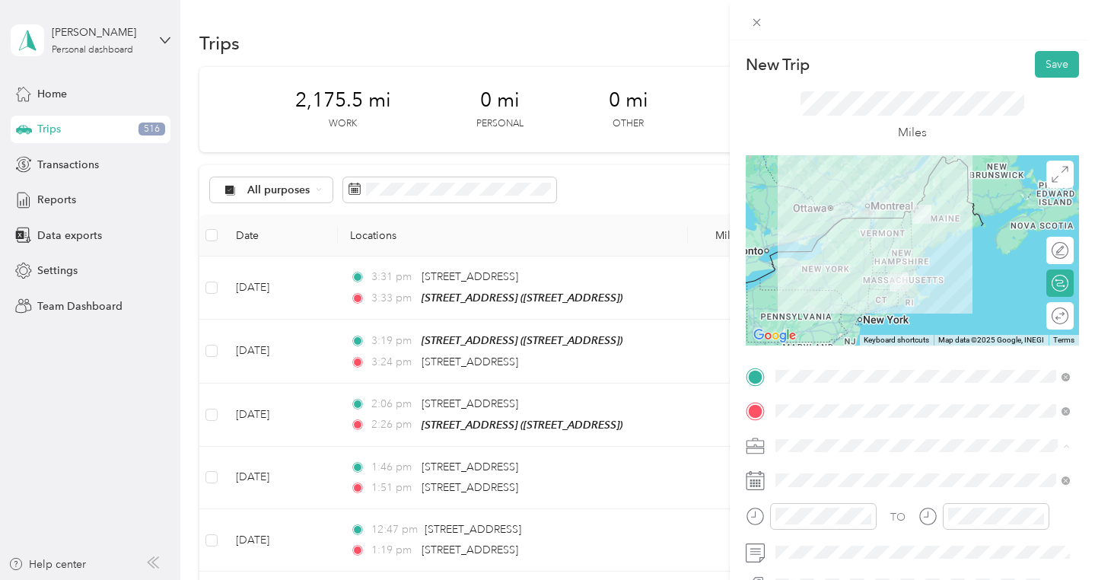
click at [867, 277] on div "The Garland Company" at bounding box center [923, 285] width 284 height 16
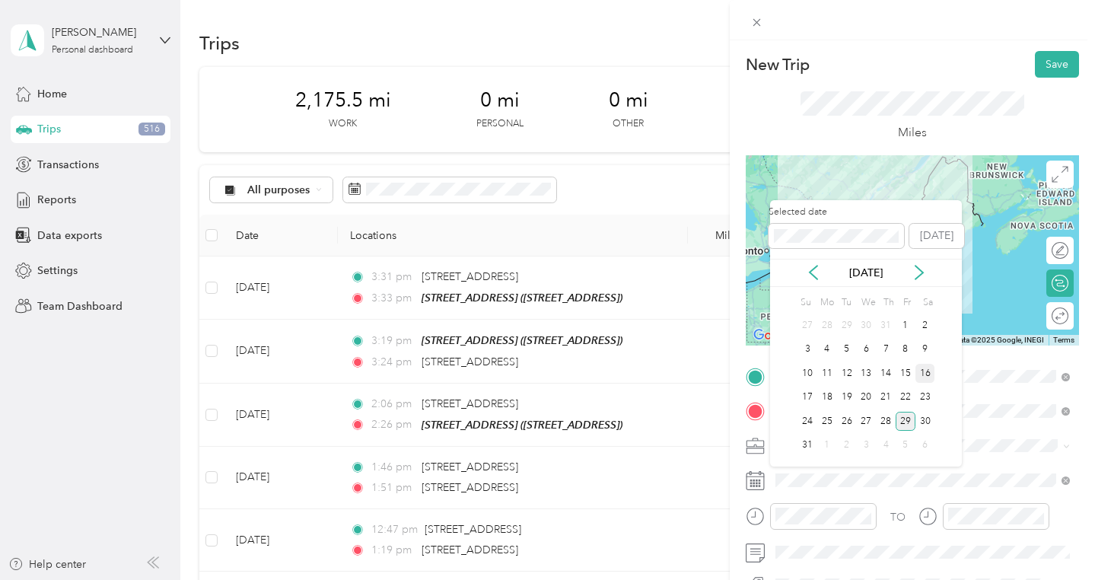
click at [923, 377] on div "16" at bounding box center [925, 373] width 20 height 19
click at [810, 272] on icon at bounding box center [814, 273] width 8 height 14
click at [868, 371] on div "16" at bounding box center [867, 373] width 20 height 19
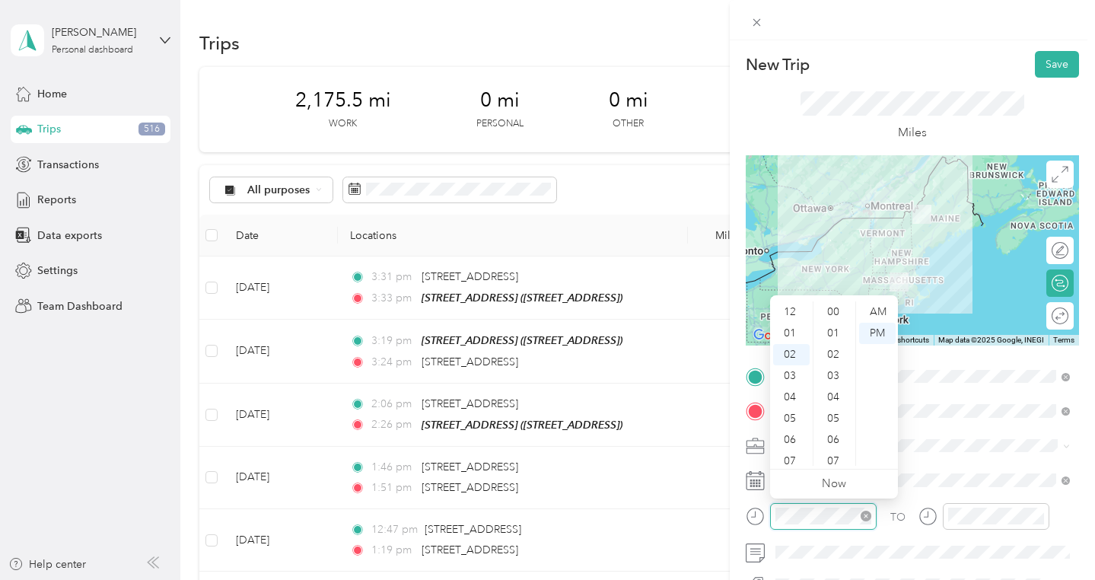
scroll to position [41, 0]
click at [799, 358] on div "04" at bounding box center [791, 355] width 37 height 21
click at [874, 309] on div "AM" at bounding box center [877, 311] width 37 height 21
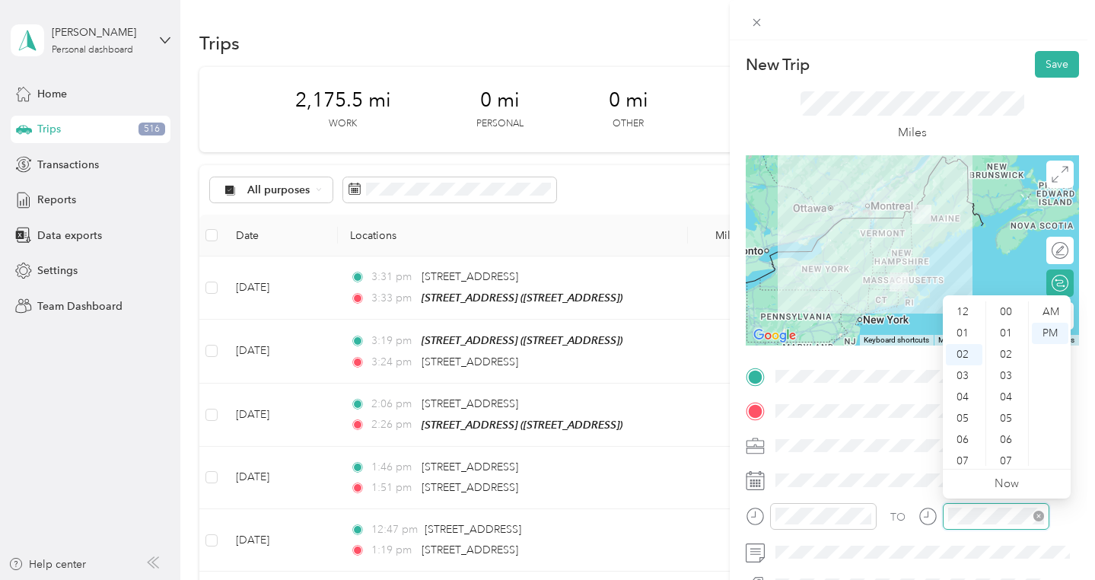
scroll to position [915, 0]
click at [960, 448] on div "10" at bounding box center [964, 452] width 37 height 21
click at [1008, 371] on div "03" at bounding box center [1007, 375] width 37 height 21
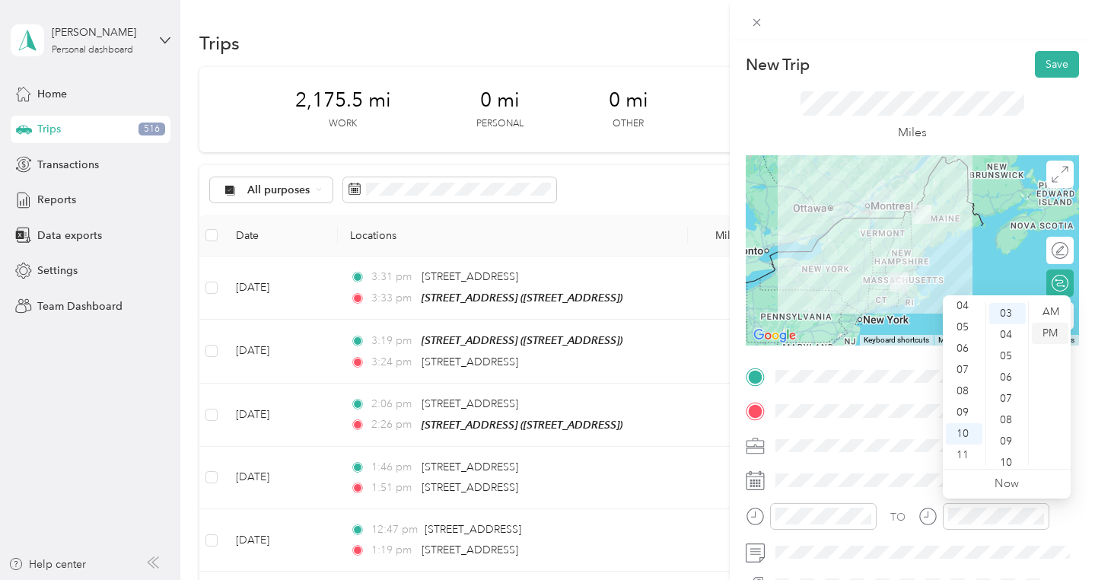
click at [1045, 333] on div "PM" at bounding box center [1050, 333] width 37 height 21
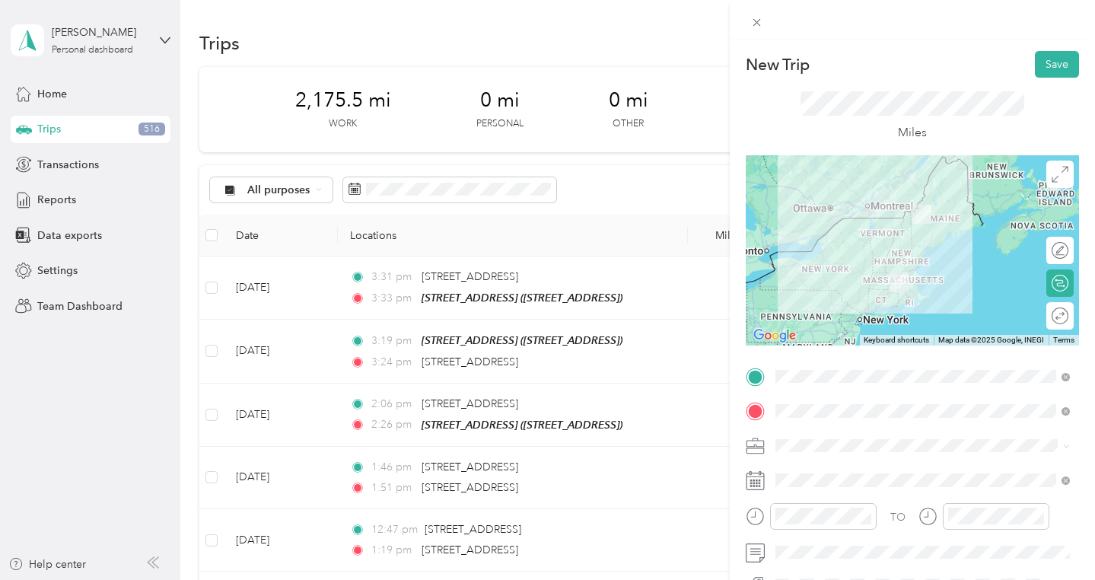
click at [942, 290] on li "The Garland Company" at bounding box center [922, 280] width 305 height 27
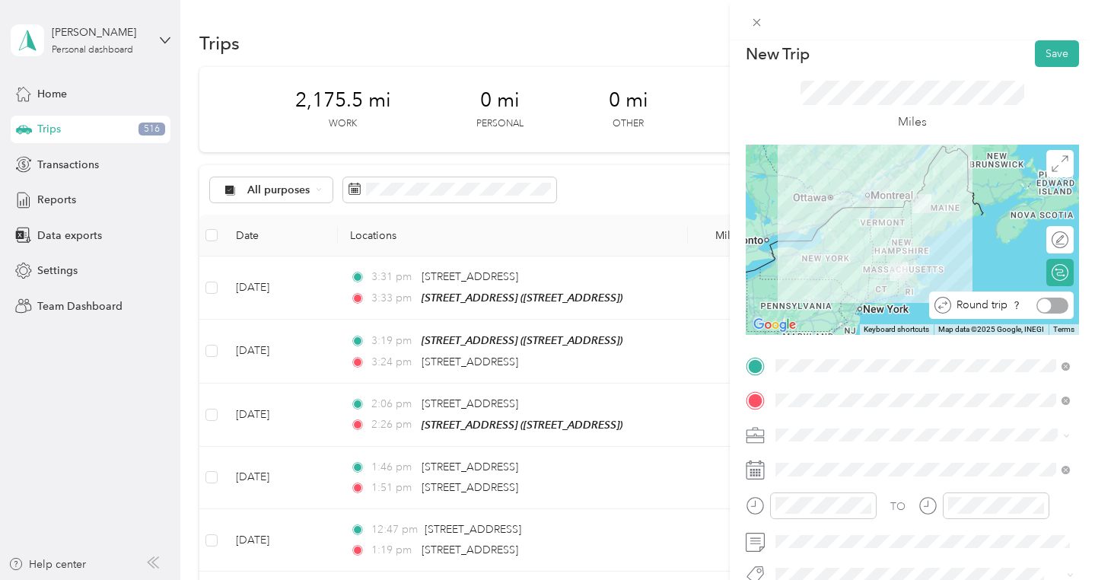
click at [1057, 307] on div at bounding box center [1052, 306] width 32 height 16
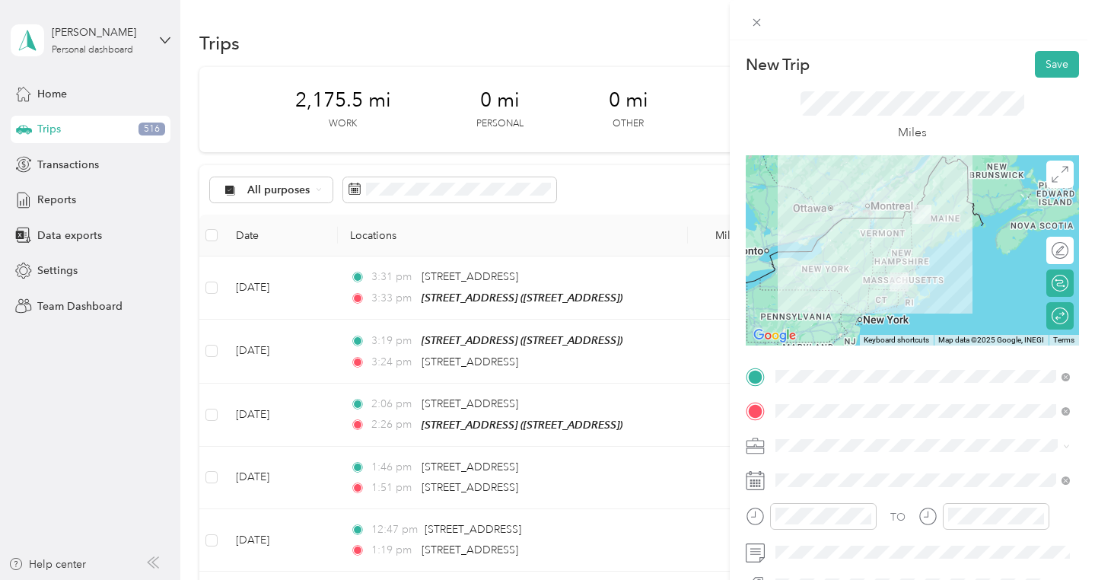
scroll to position [0, 0]
click at [1055, 72] on button "Save" at bounding box center [1057, 64] width 44 height 27
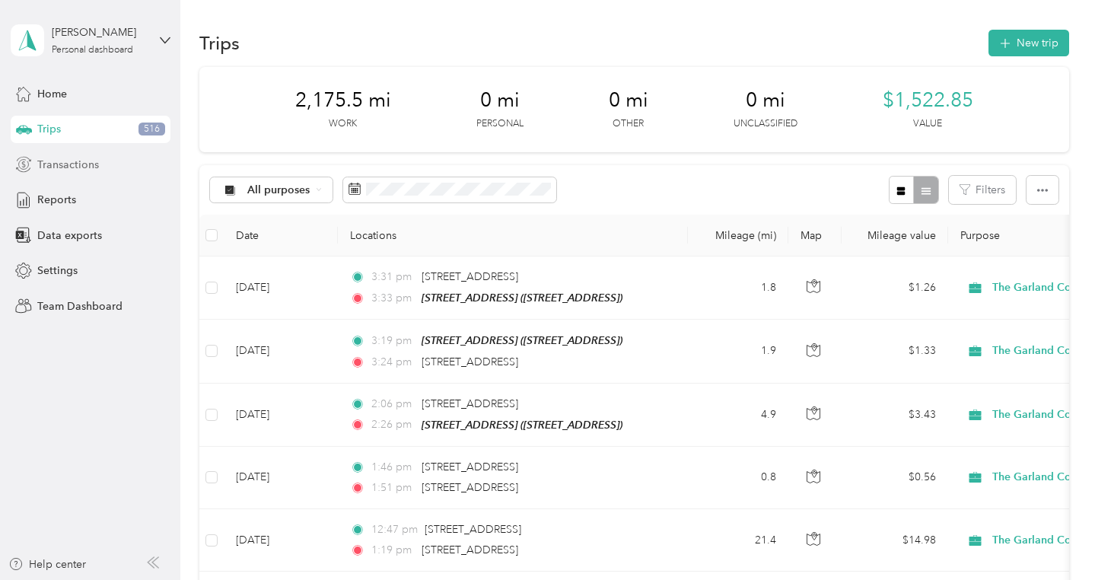
click at [82, 173] on div "Transactions" at bounding box center [91, 164] width 160 height 27
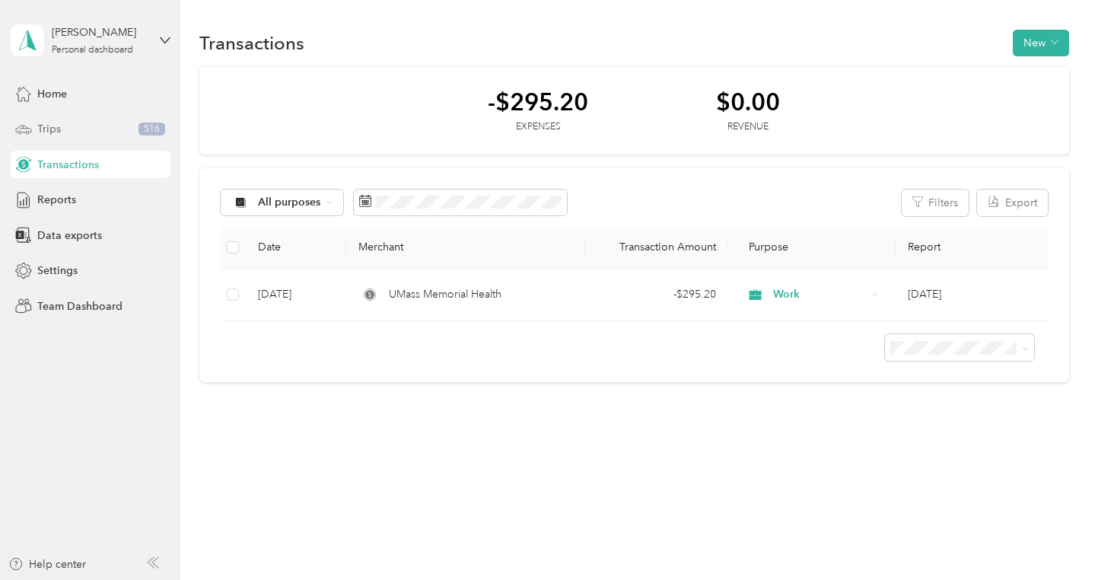
click at [61, 122] on div "Trips 516" at bounding box center [91, 129] width 160 height 27
